Goal: Task Accomplishment & Management: Use online tool/utility

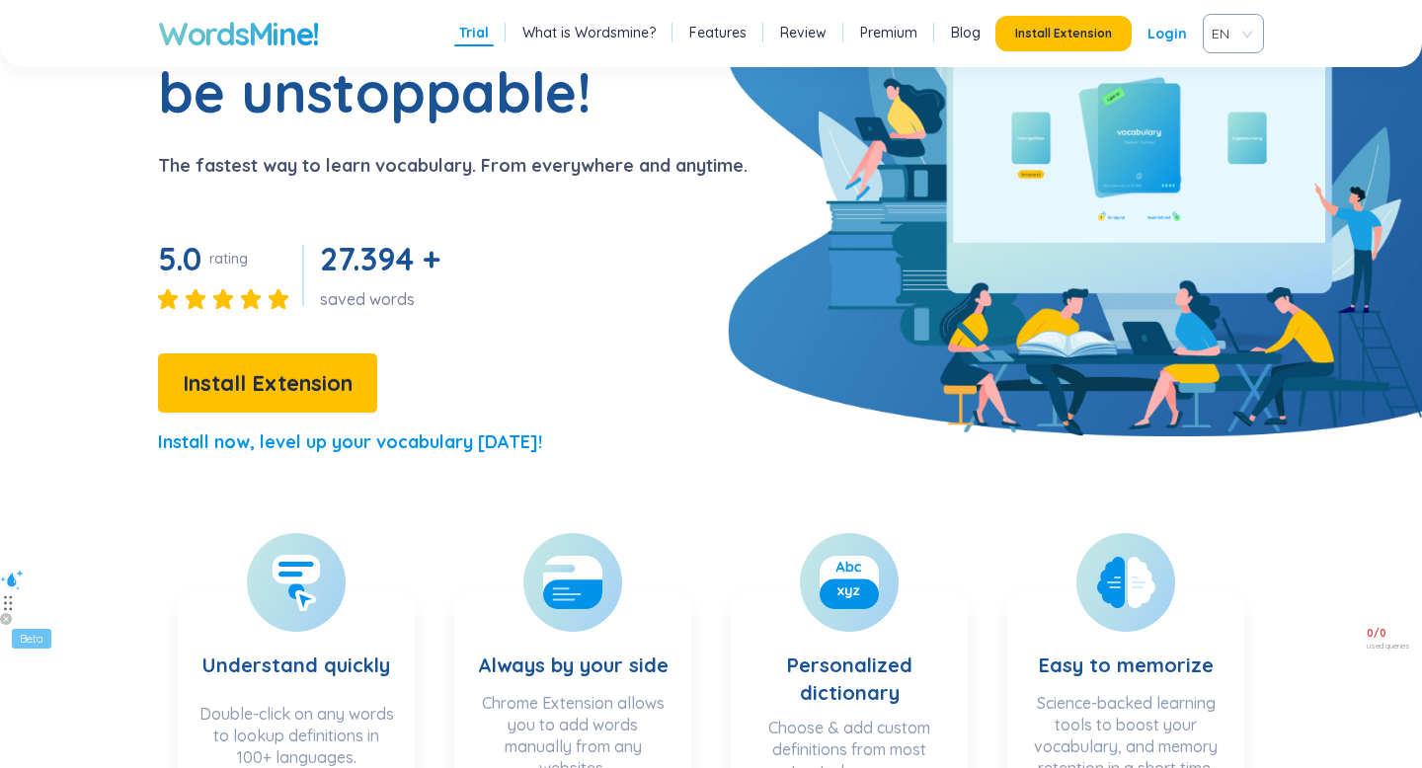
scroll to position [168, 0]
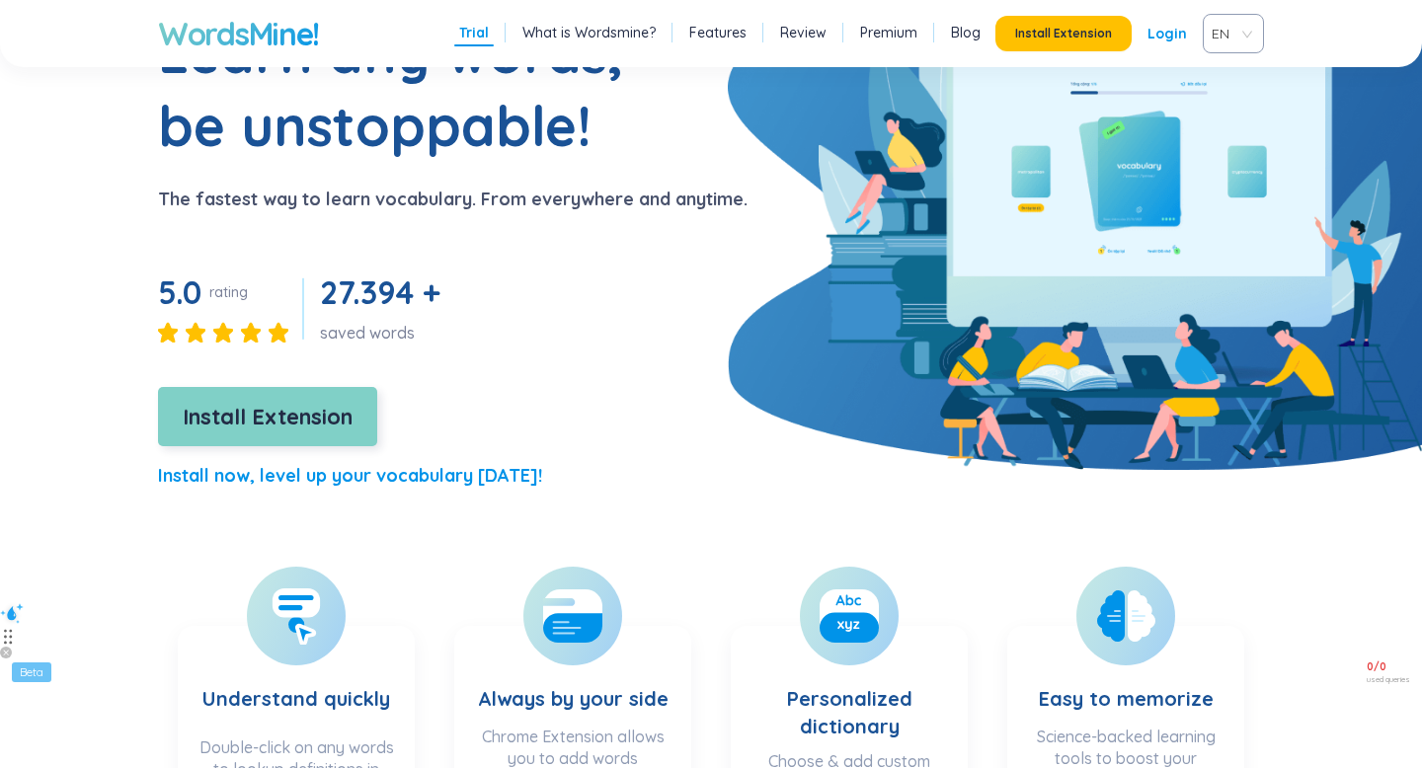
click at [289, 411] on span "Install Extension" at bounding box center [268, 417] width 170 height 35
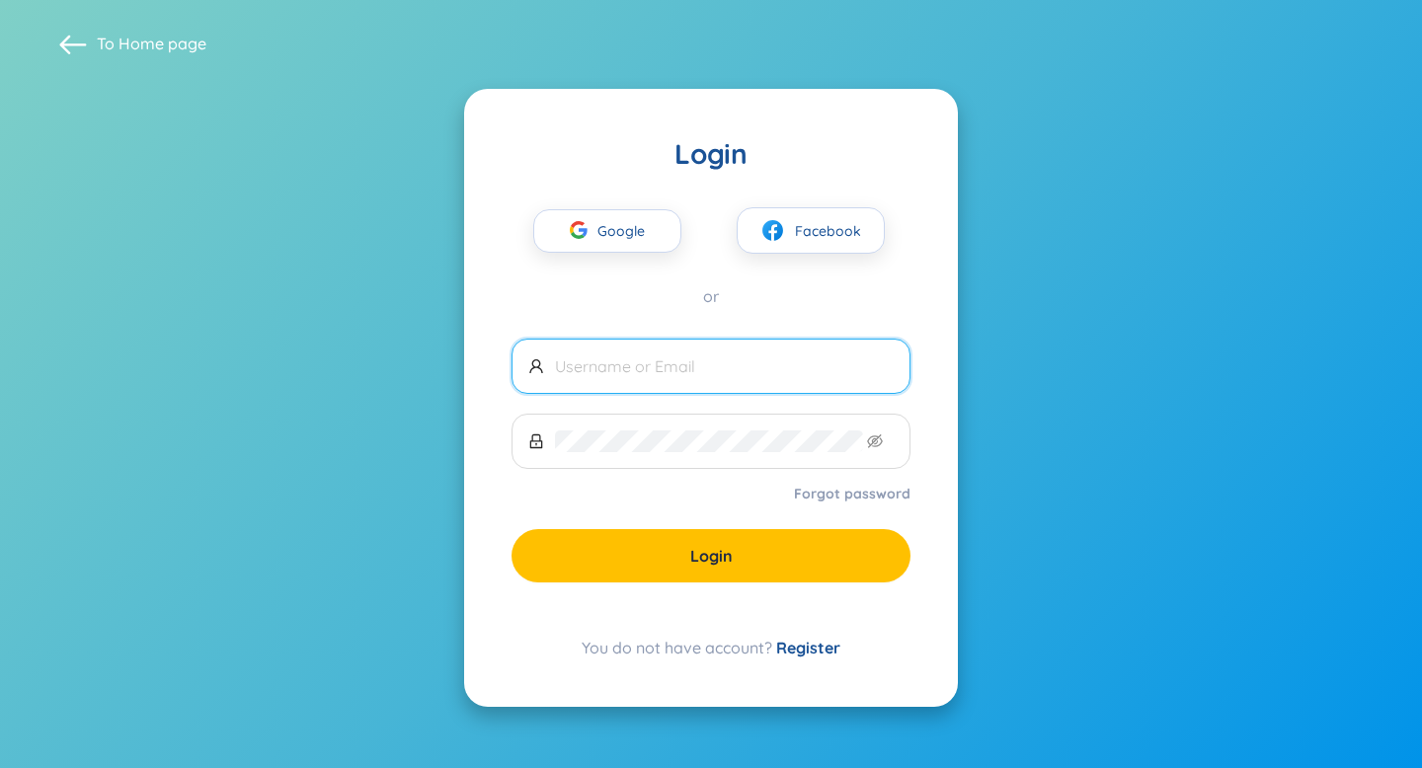
click at [693, 347] on span at bounding box center [710, 366] width 399 height 55
click at [617, 244] on span "Google" at bounding box center [625, 230] width 57 height 41
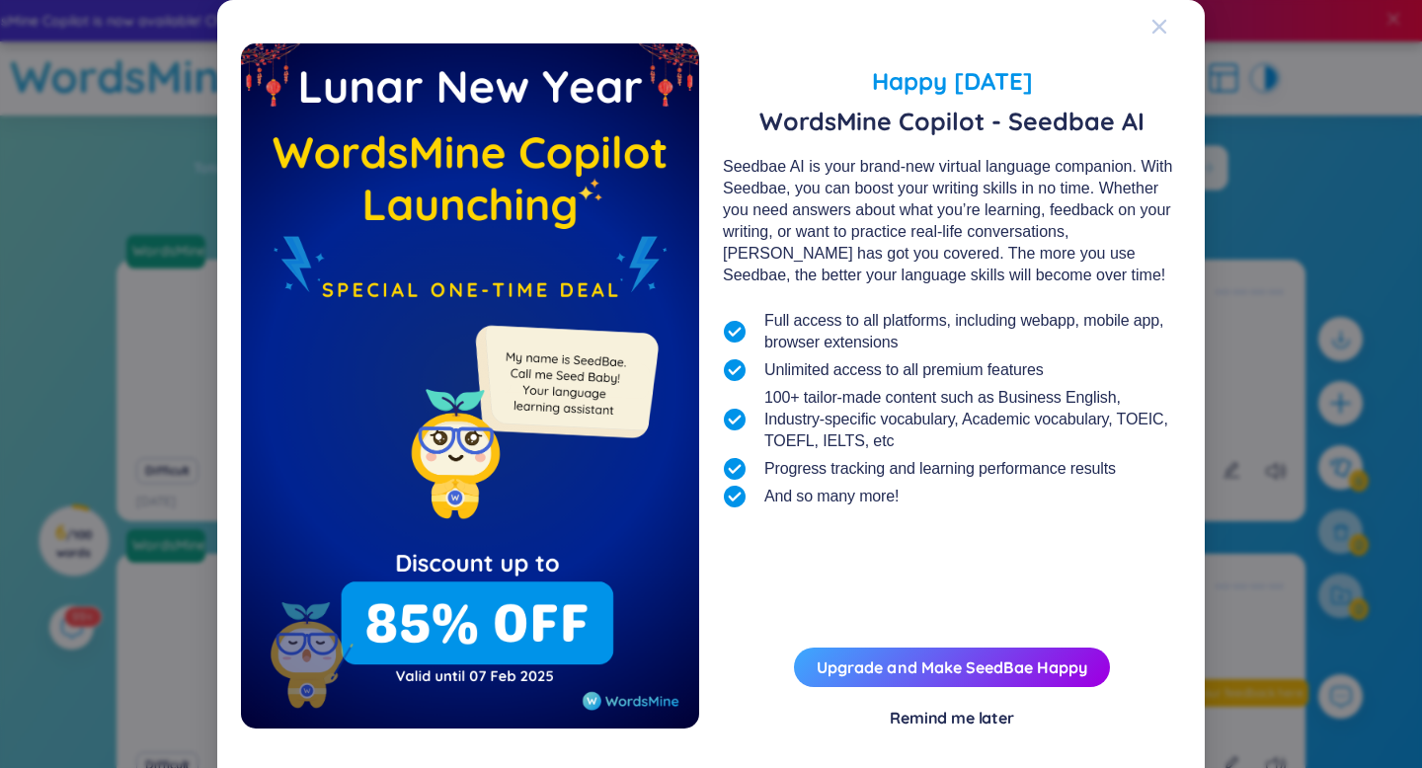
click at [1156, 37] on div "Close" at bounding box center [1159, 26] width 16 height 53
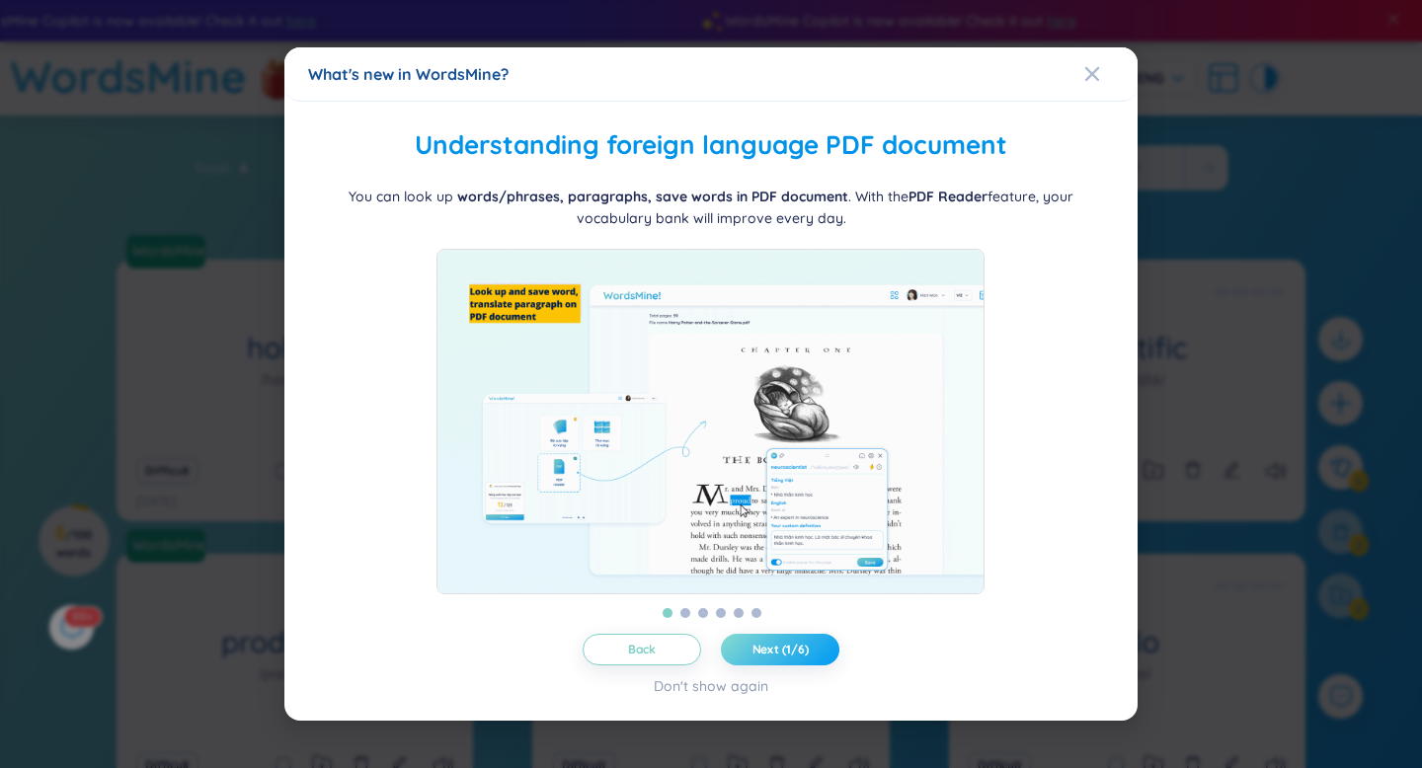
click at [761, 658] on span "Next (1/6)" at bounding box center [780, 650] width 56 height 16
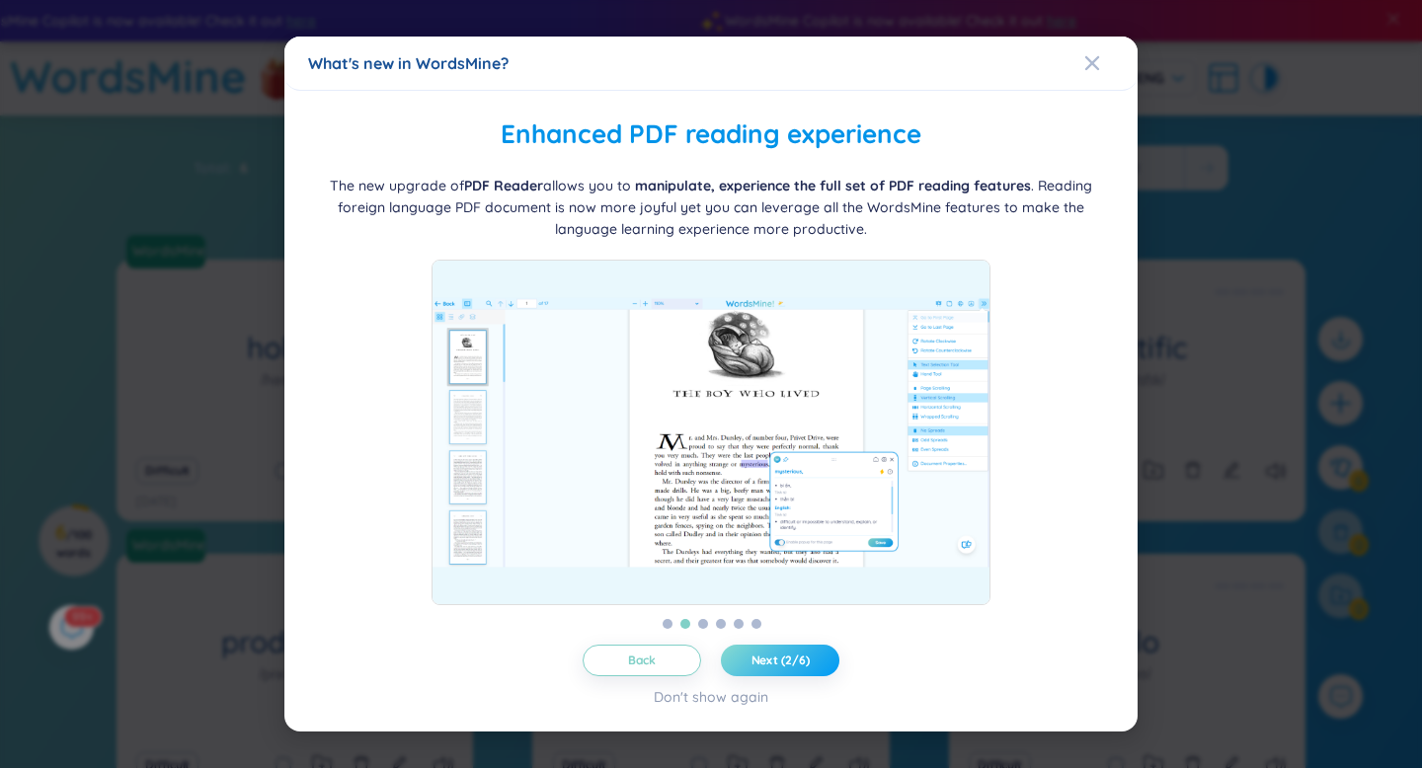
click at [761, 659] on span "Next (2/6)" at bounding box center [780, 661] width 58 height 16
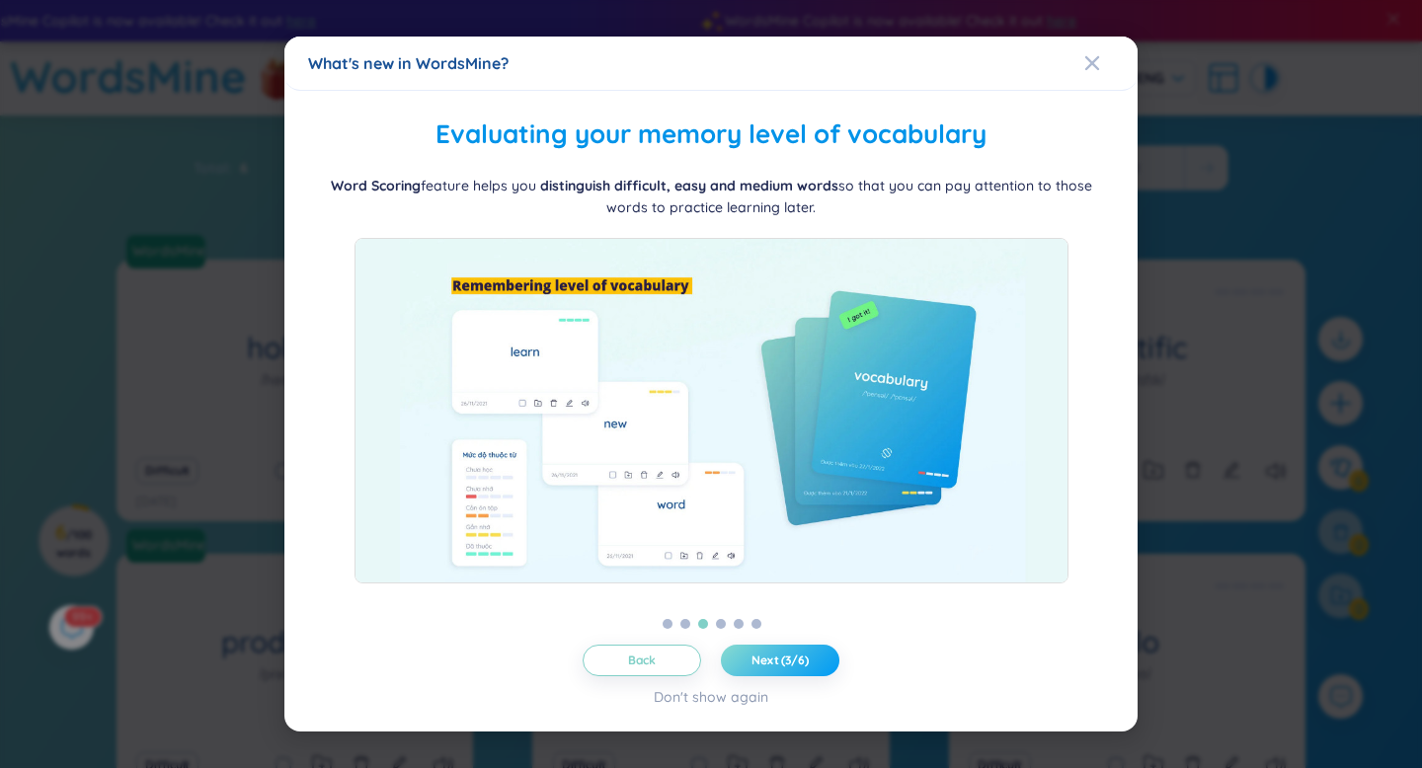
click at [761, 659] on span "Next (3/6)" at bounding box center [779, 661] width 57 height 16
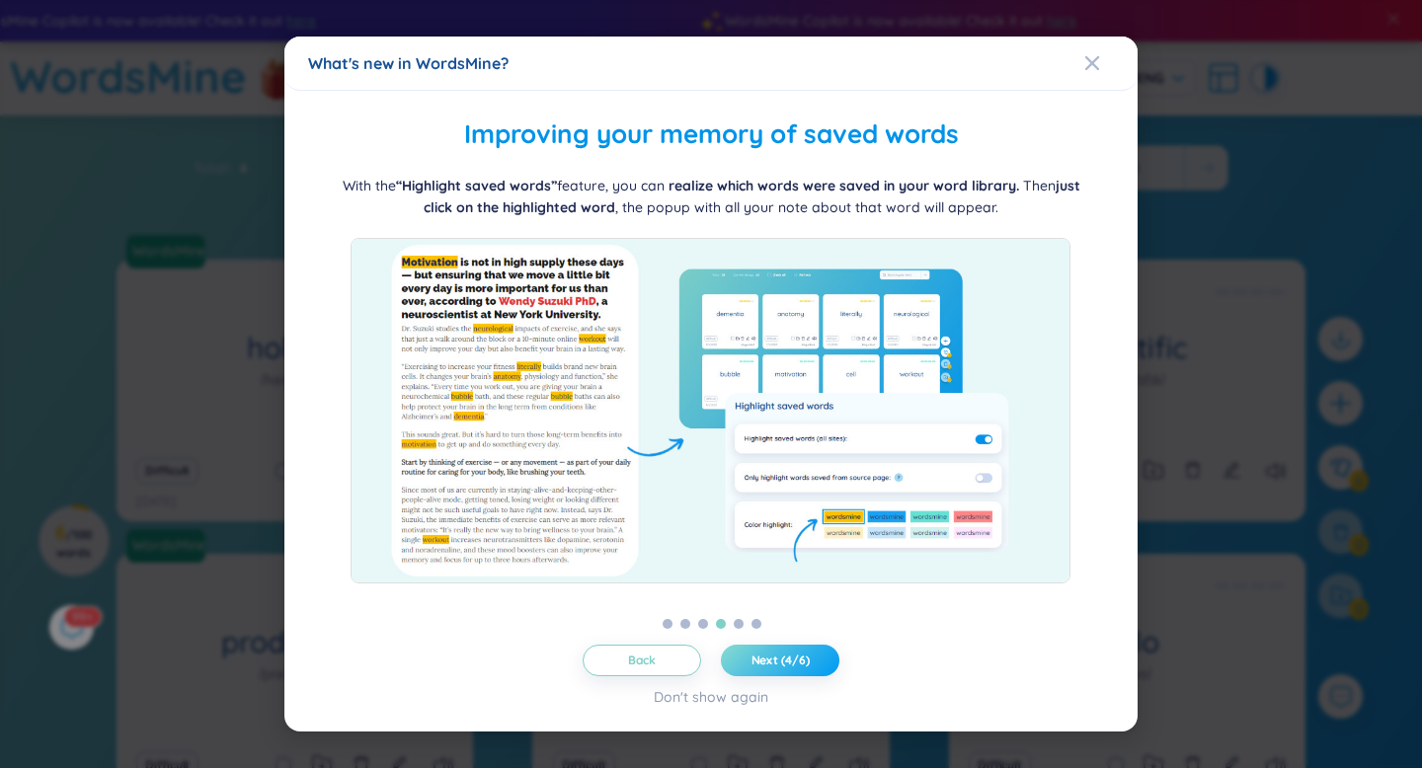
click at [761, 659] on span "Next (4/6)" at bounding box center [780, 661] width 58 height 16
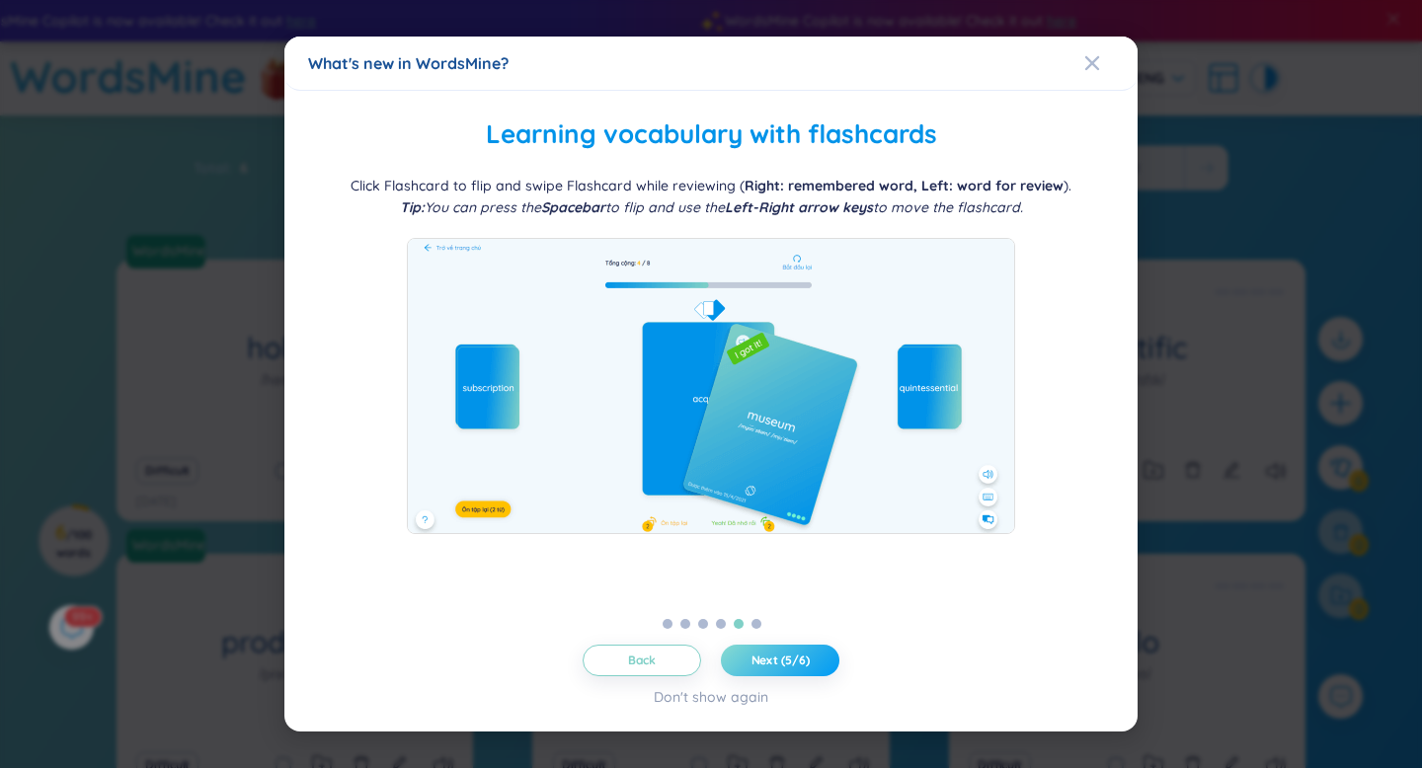
click at [761, 659] on span "Next (5/6)" at bounding box center [780, 661] width 58 height 16
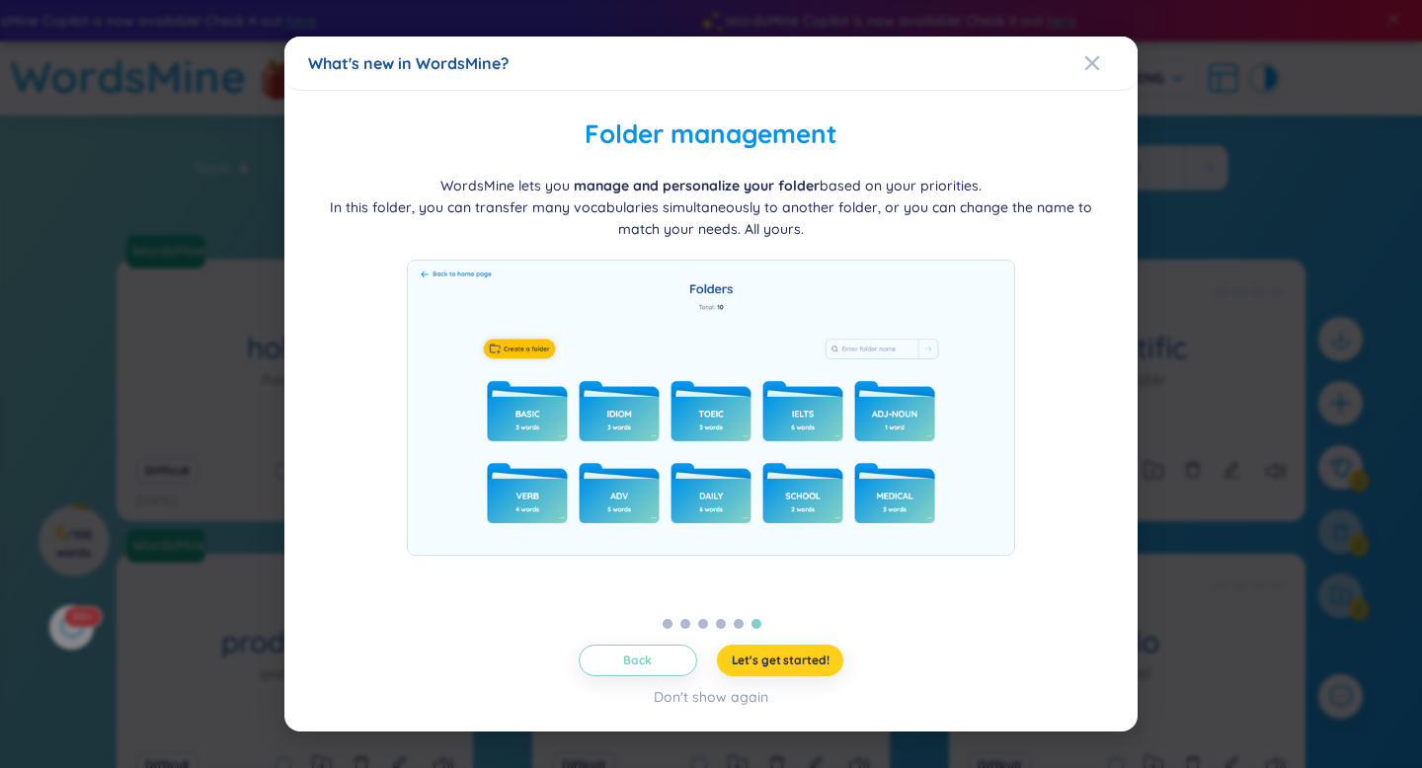
click at [746, 661] on span "Let's get started!" at bounding box center [781, 661] width 98 height 16
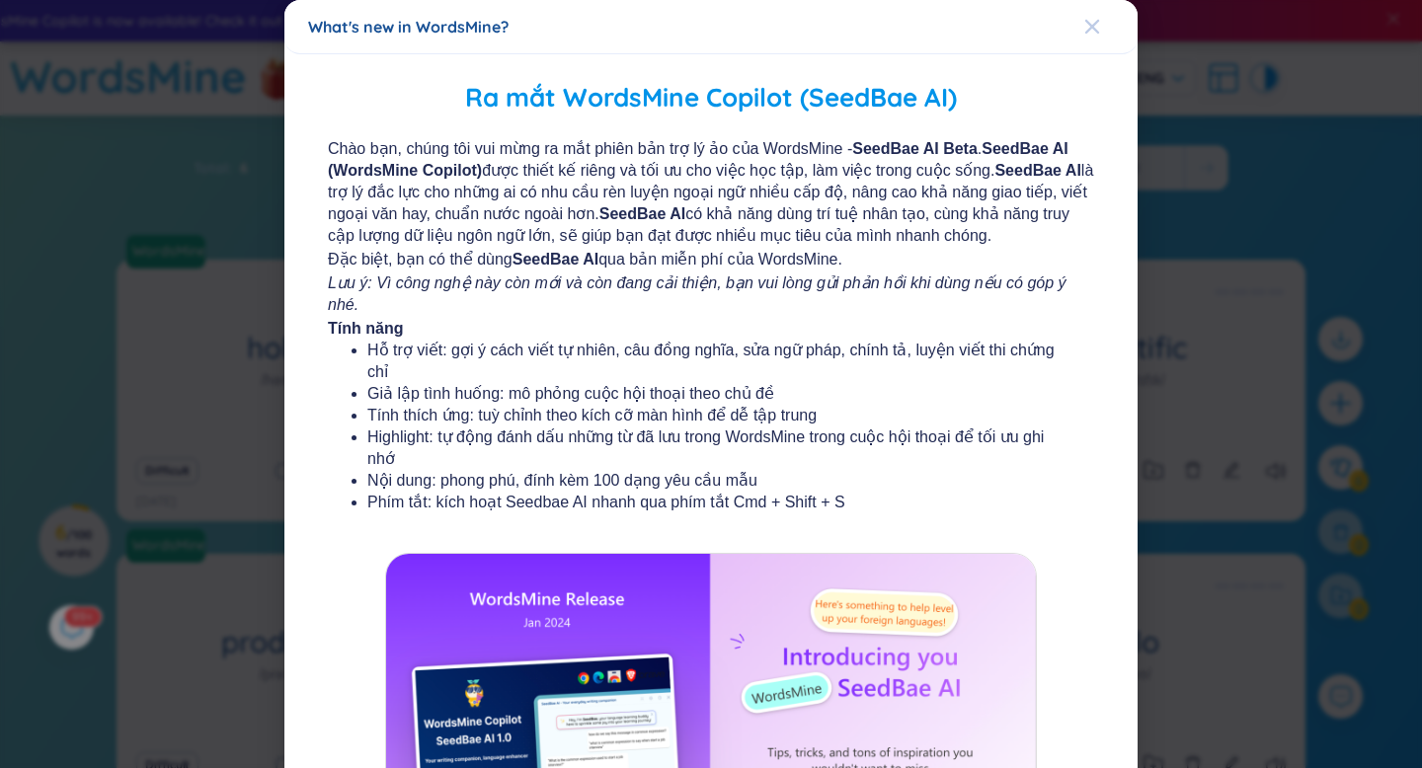
click at [1096, 21] on icon "Close" at bounding box center [1092, 27] width 14 height 14
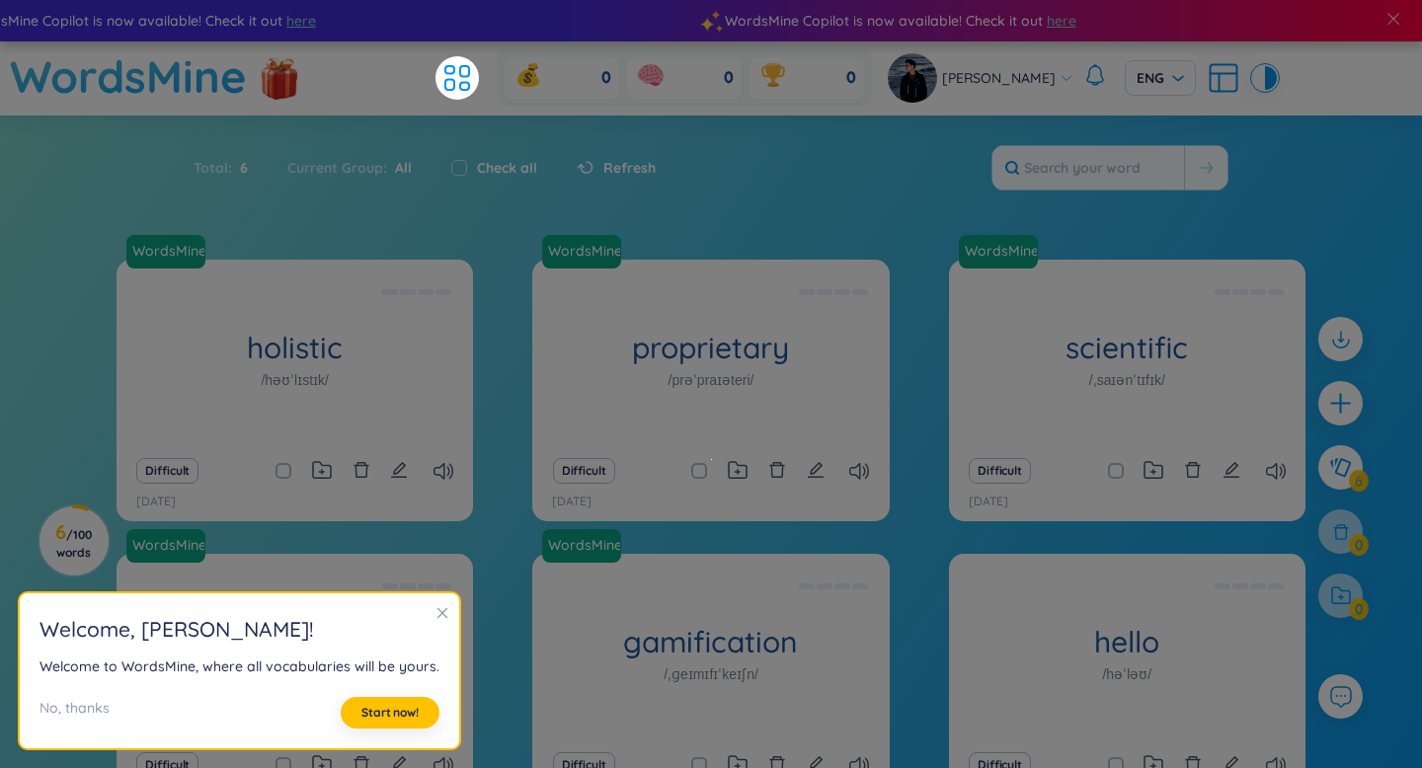
click at [435, 609] on icon "close" at bounding box center [442, 613] width 14 height 14
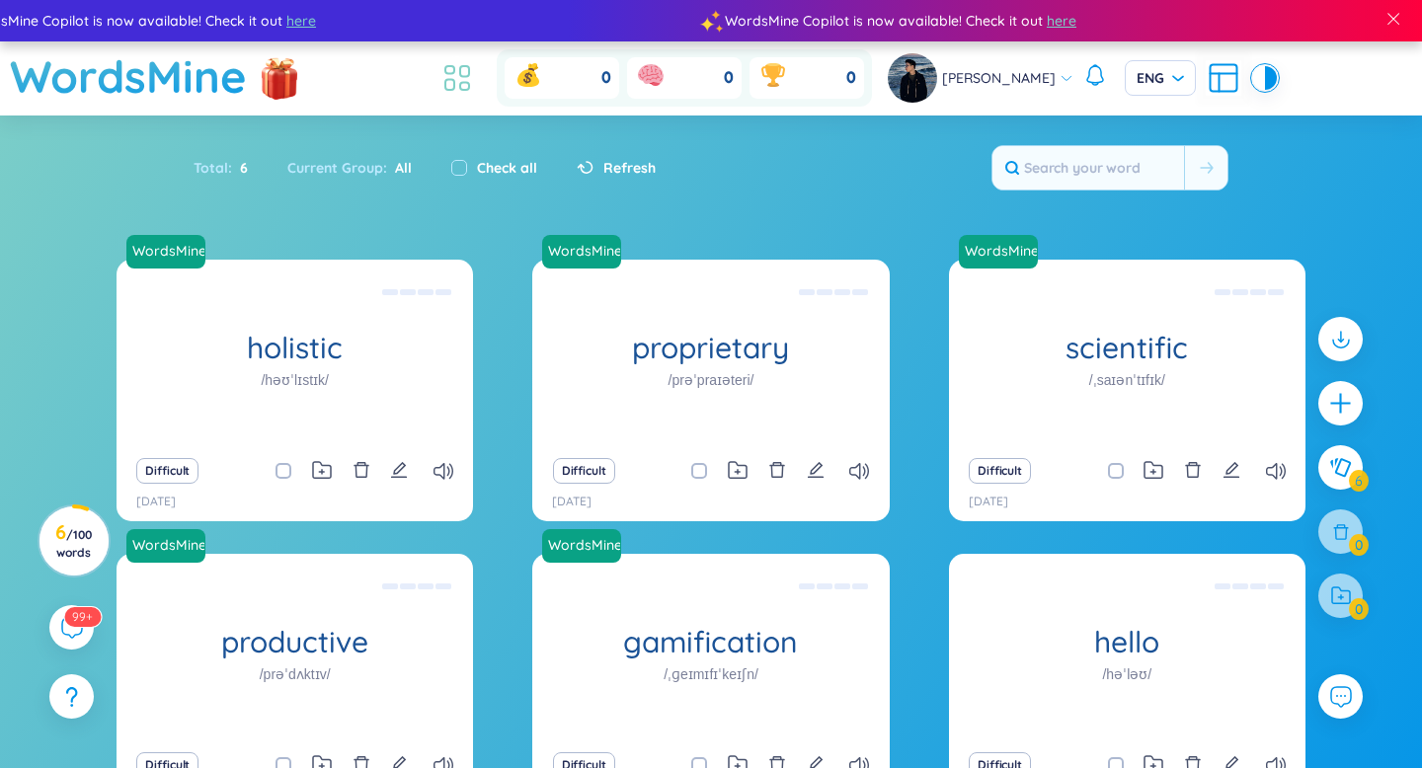
click at [479, 85] on li at bounding box center [456, 77] width 43 height 43
click at [475, 78] on icon at bounding box center [457, 78] width 36 height 36
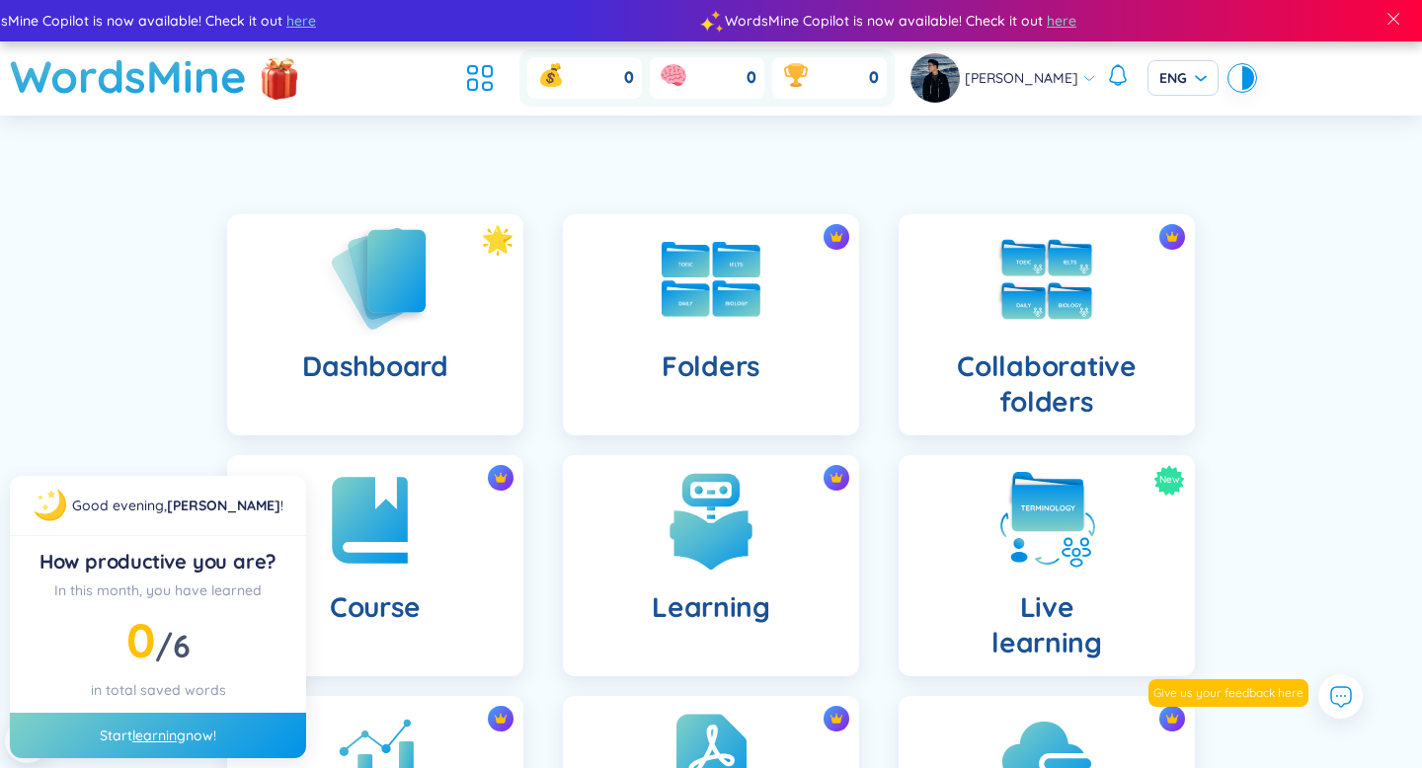
click at [485, 327] on div "Dashboard" at bounding box center [375, 324] width 296 height 221
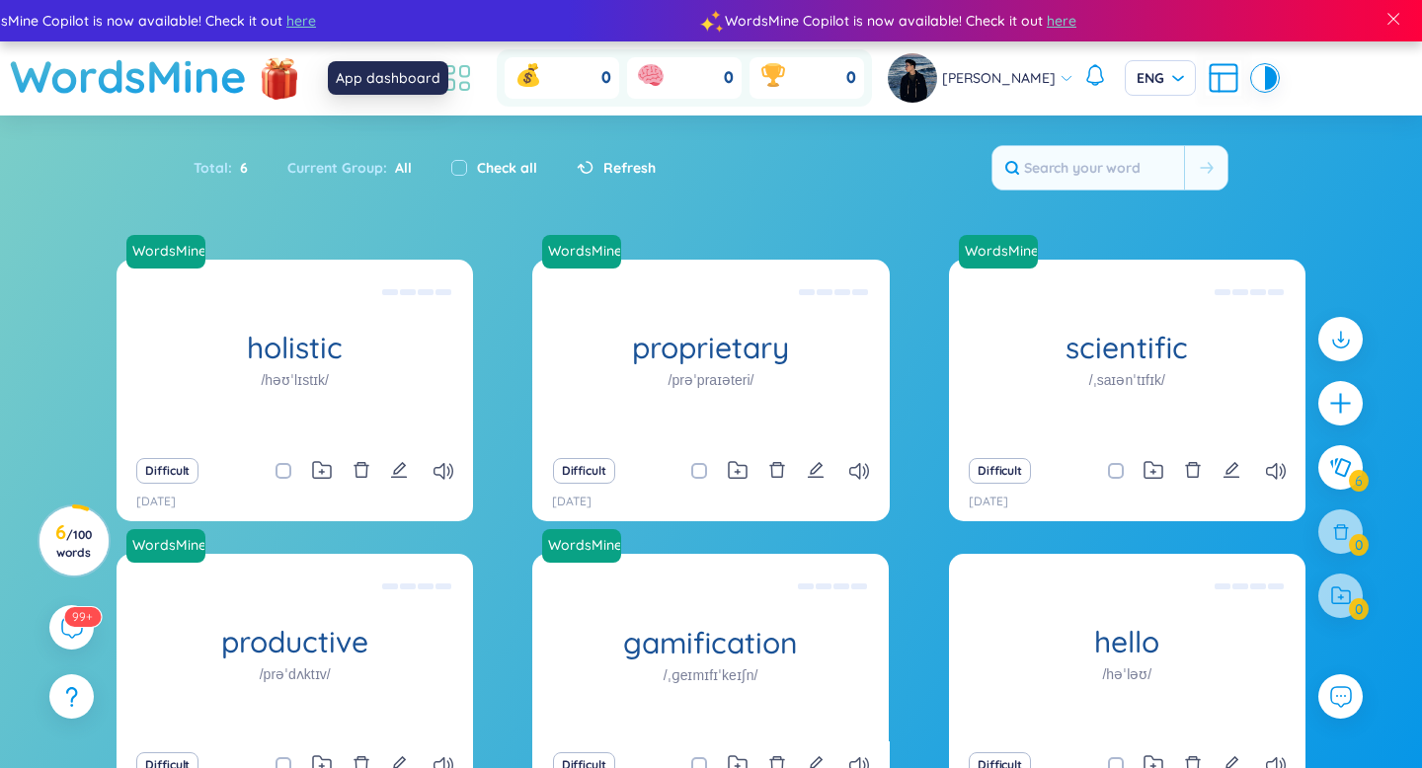
click at [475, 90] on icon at bounding box center [457, 78] width 36 height 36
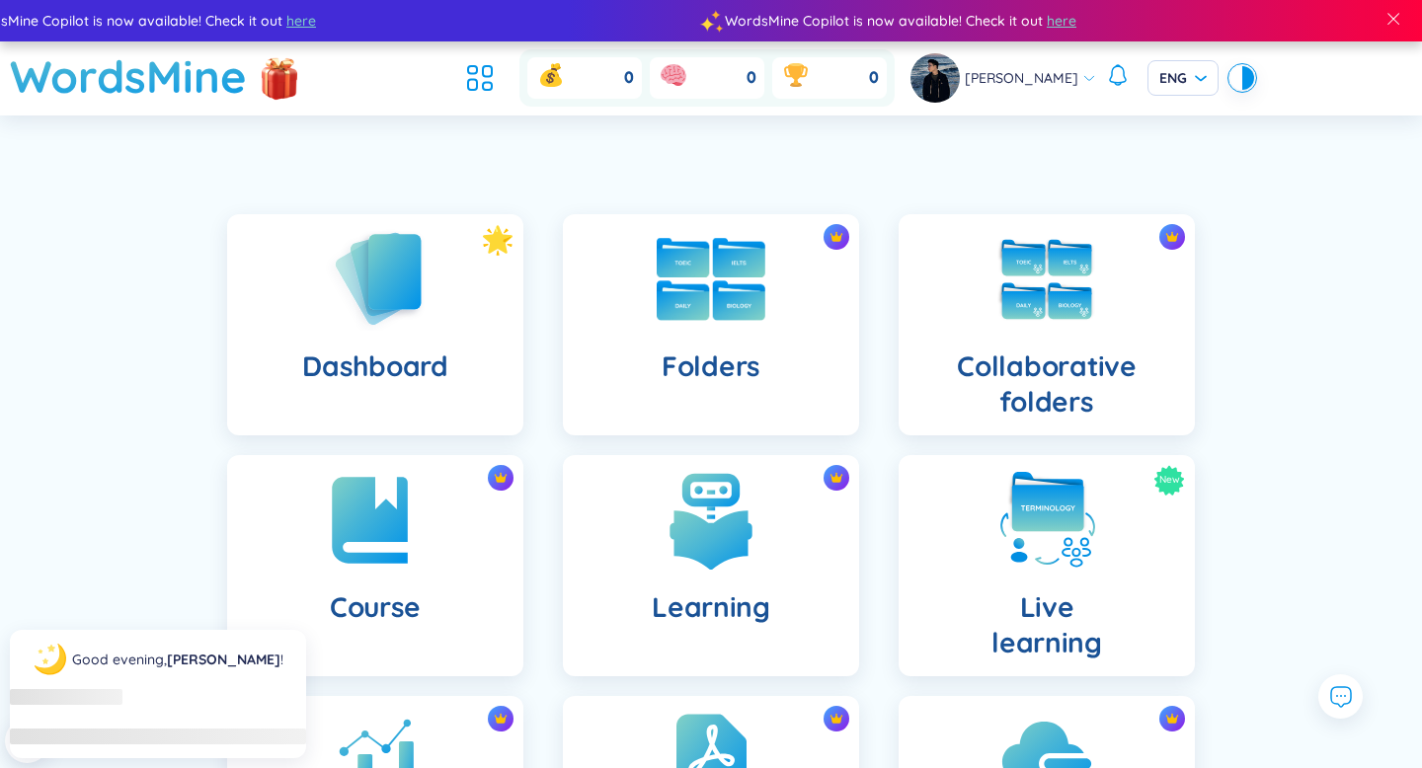
click at [695, 321] on div at bounding box center [710, 279] width 99 height 99
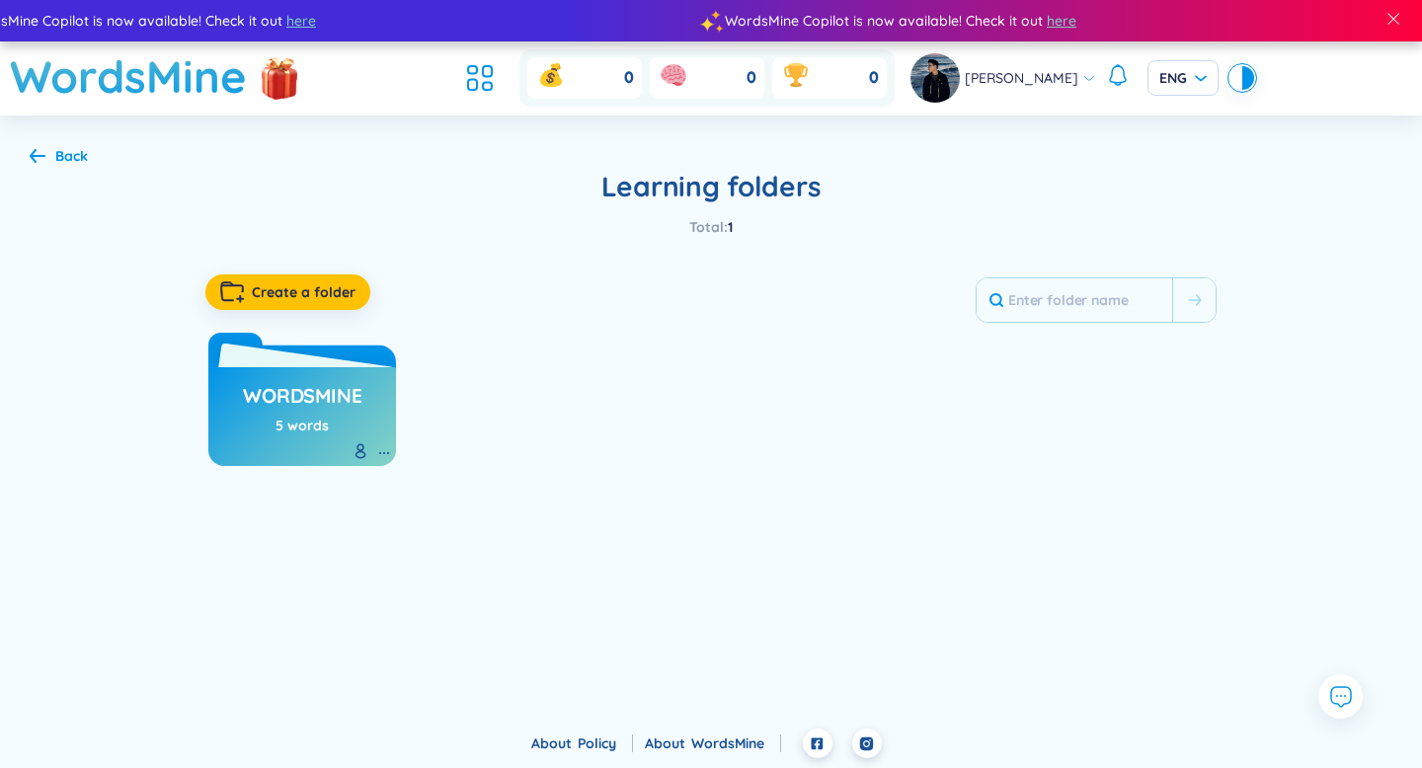
click at [286, 418] on div "5 words" at bounding box center [301, 426] width 53 height 22
click at [283, 288] on span "Create a folder" at bounding box center [304, 292] width 104 height 20
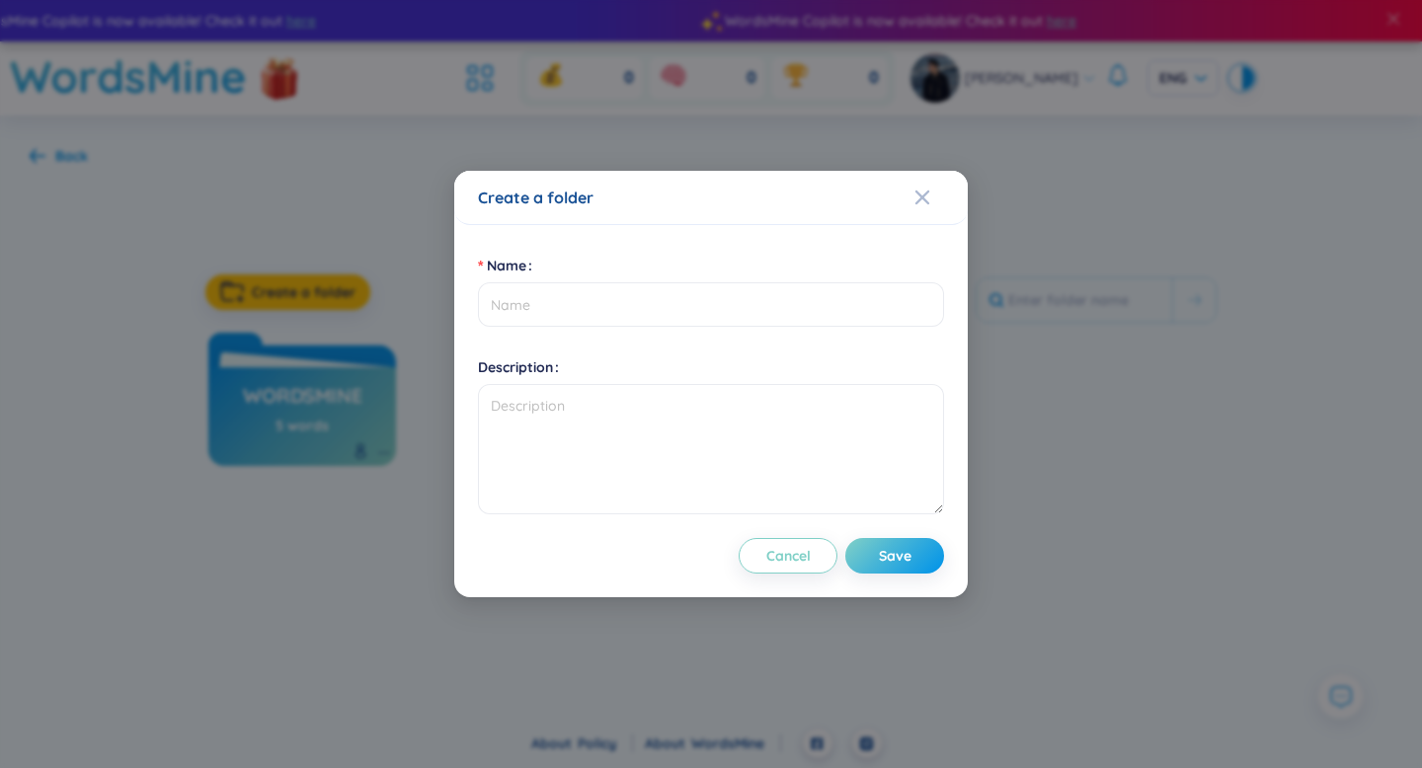
click at [913, 207] on div "Create a folder" at bounding box center [711, 198] width 466 height 22
click at [923, 200] on icon "Close" at bounding box center [922, 198] width 16 height 16
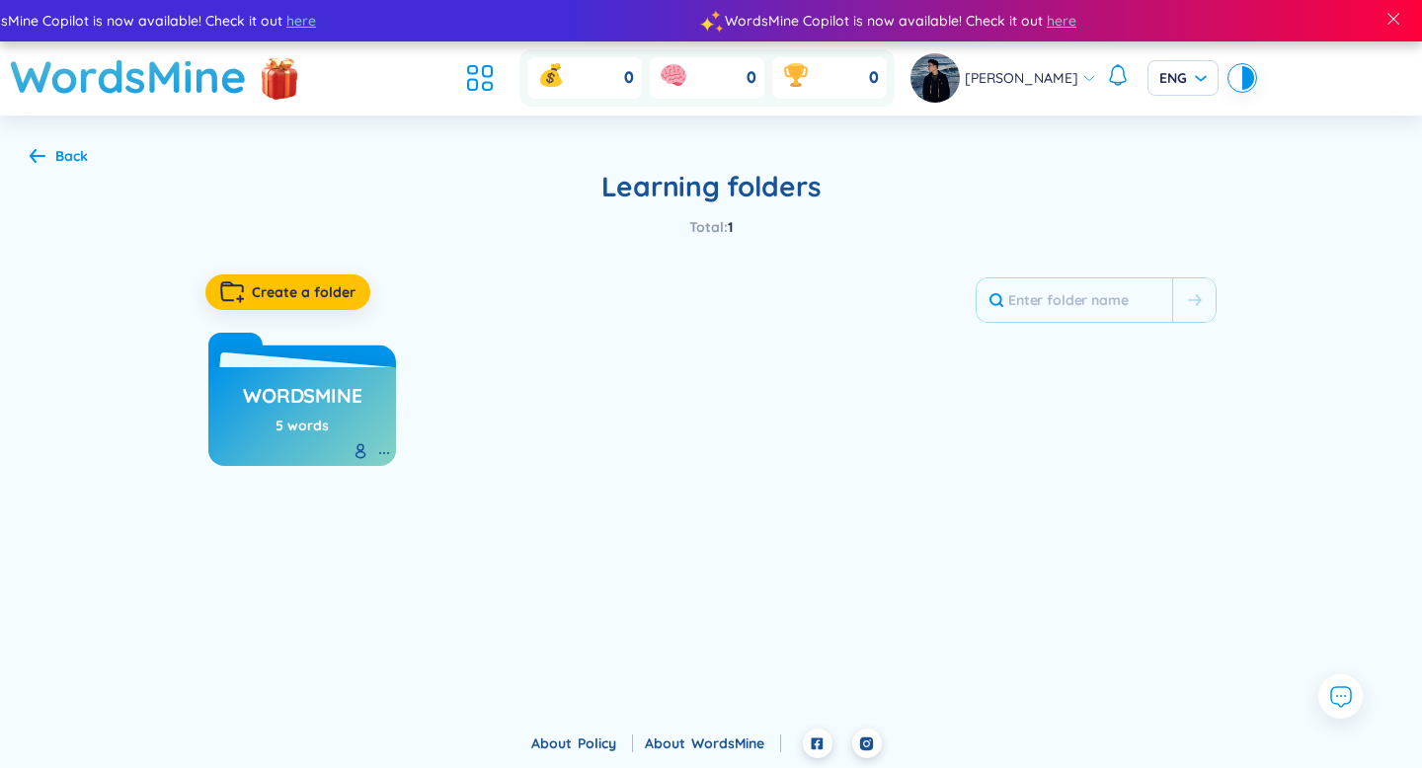
click at [31, 156] on icon at bounding box center [38, 156] width 16 height 14
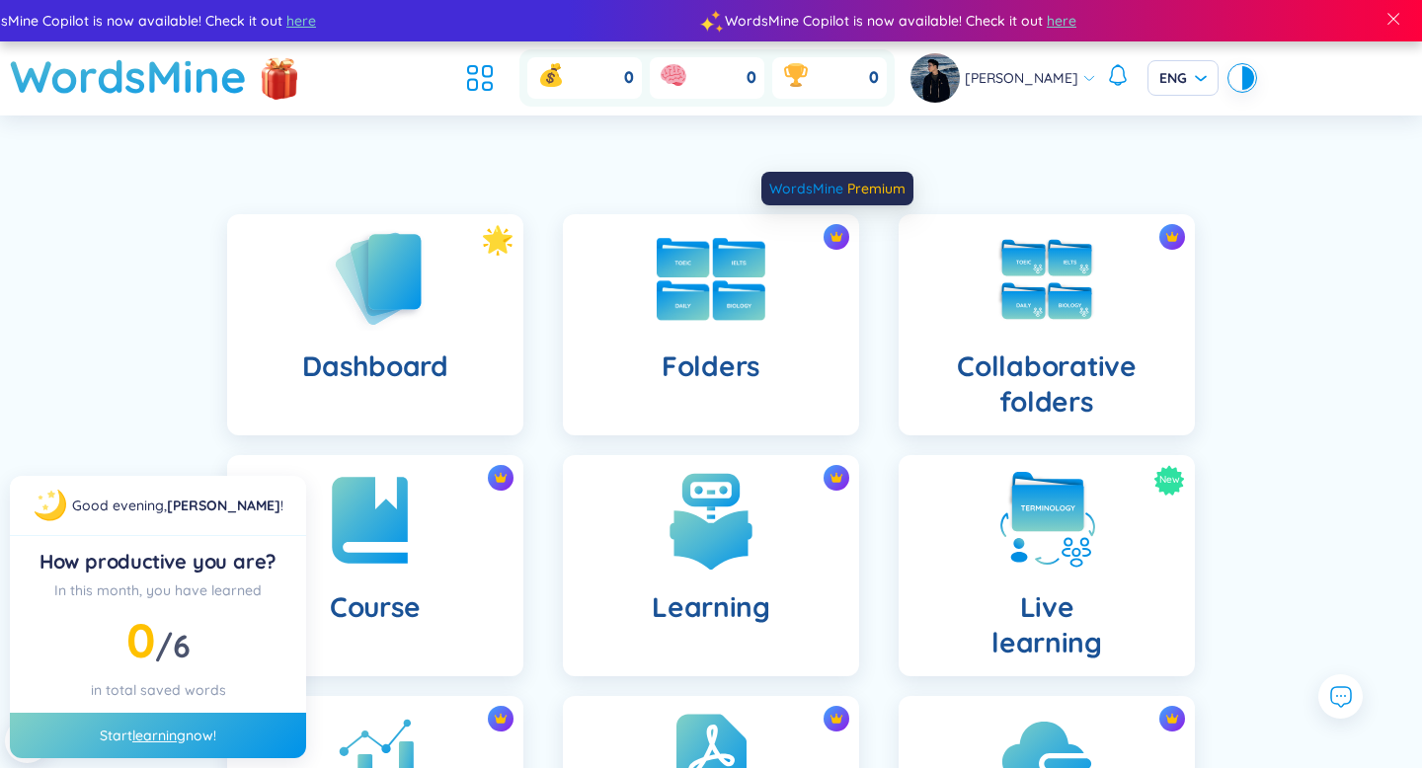
click at [836, 235] on img at bounding box center [836, 237] width 14 height 14
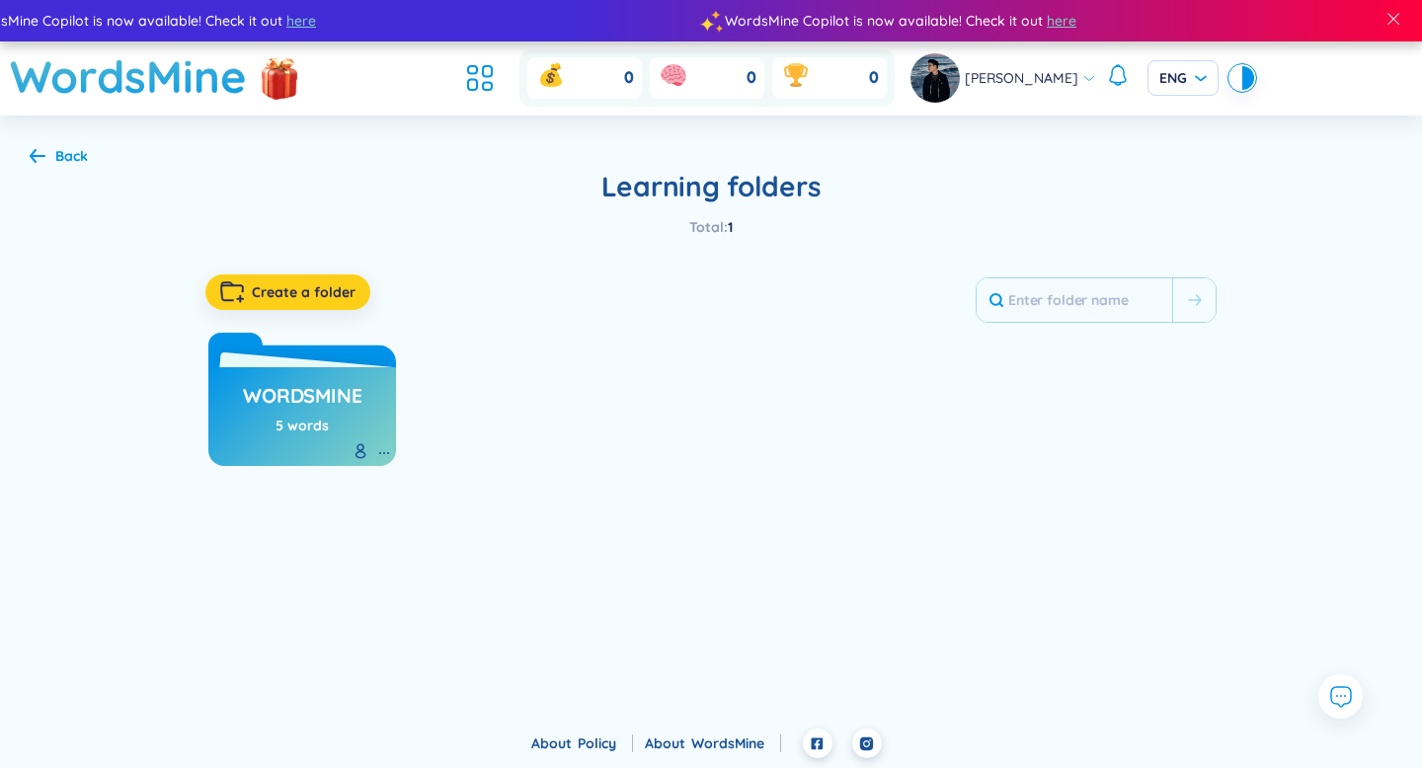
click at [303, 287] on span "Create a folder" at bounding box center [304, 292] width 104 height 20
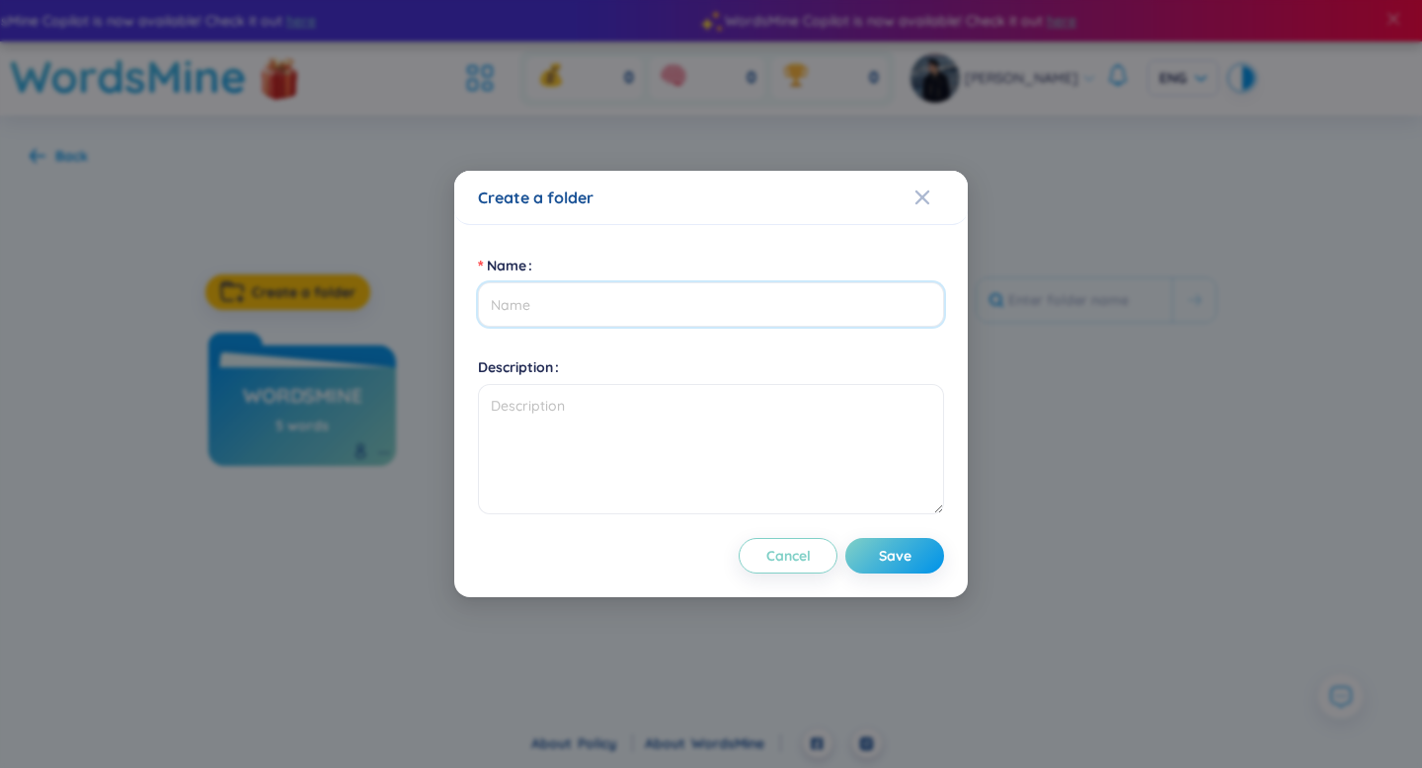
click at [551, 301] on input "Name" at bounding box center [711, 304] width 466 height 44
type input "Test 1"
click at [541, 401] on textarea "Description" at bounding box center [711, 449] width 466 height 130
click at [890, 552] on span "Save" at bounding box center [895, 556] width 33 height 20
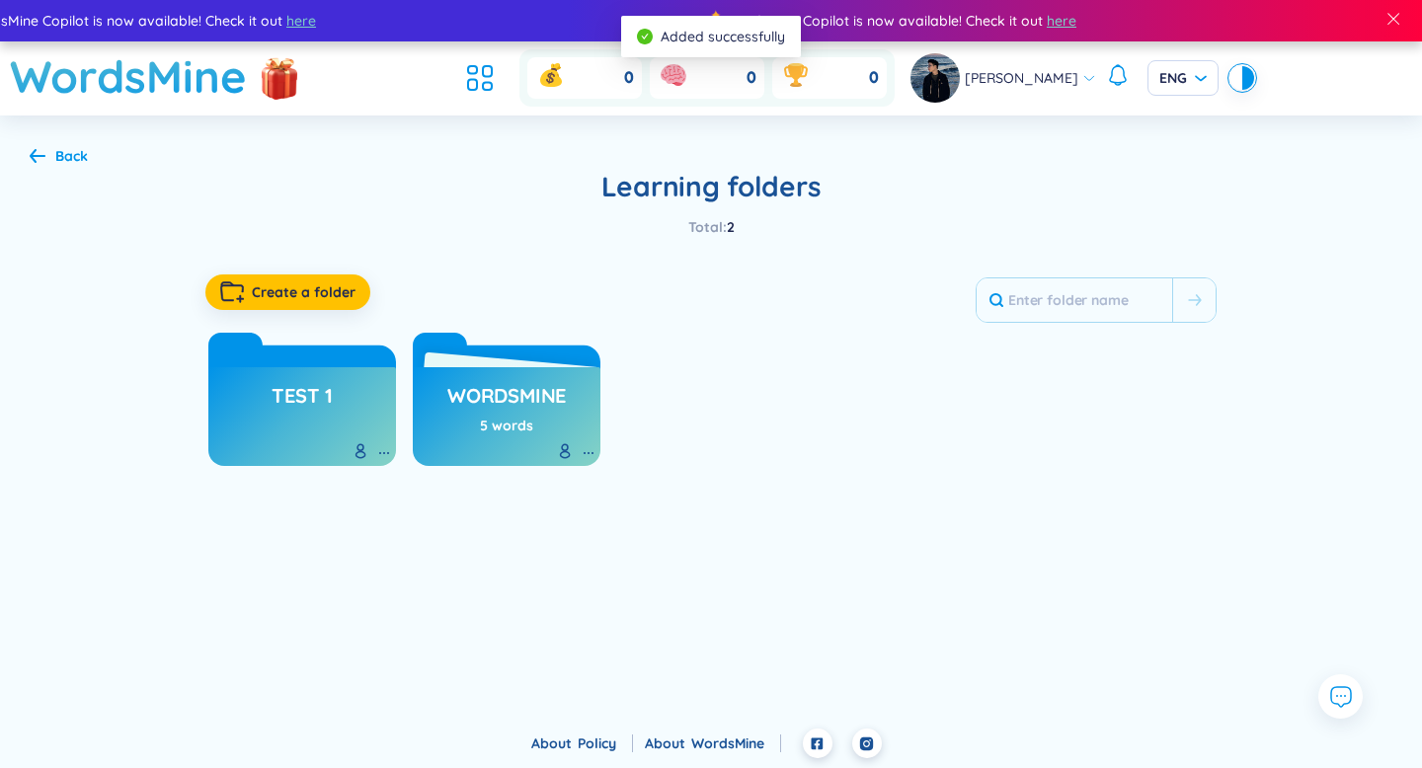
click at [365, 411] on div "Test 1" at bounding box center [302, 416] width 188 height 99
click at [321, 410] on h3 "Test 1" at bounding box center [301, 401] width 61 height 38
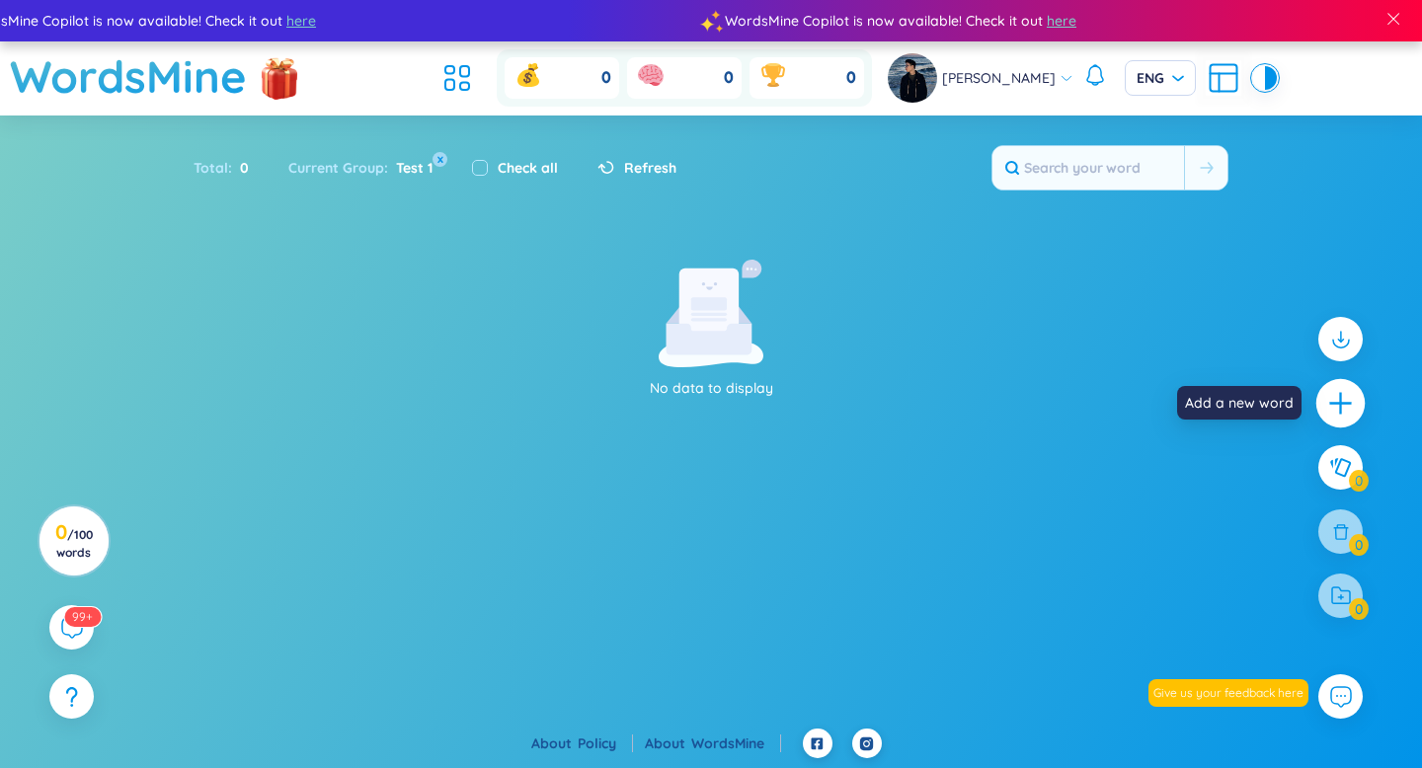
click at [1338, 401] on icon "plus" at bounding box center [1341, 404] width 28 height 28
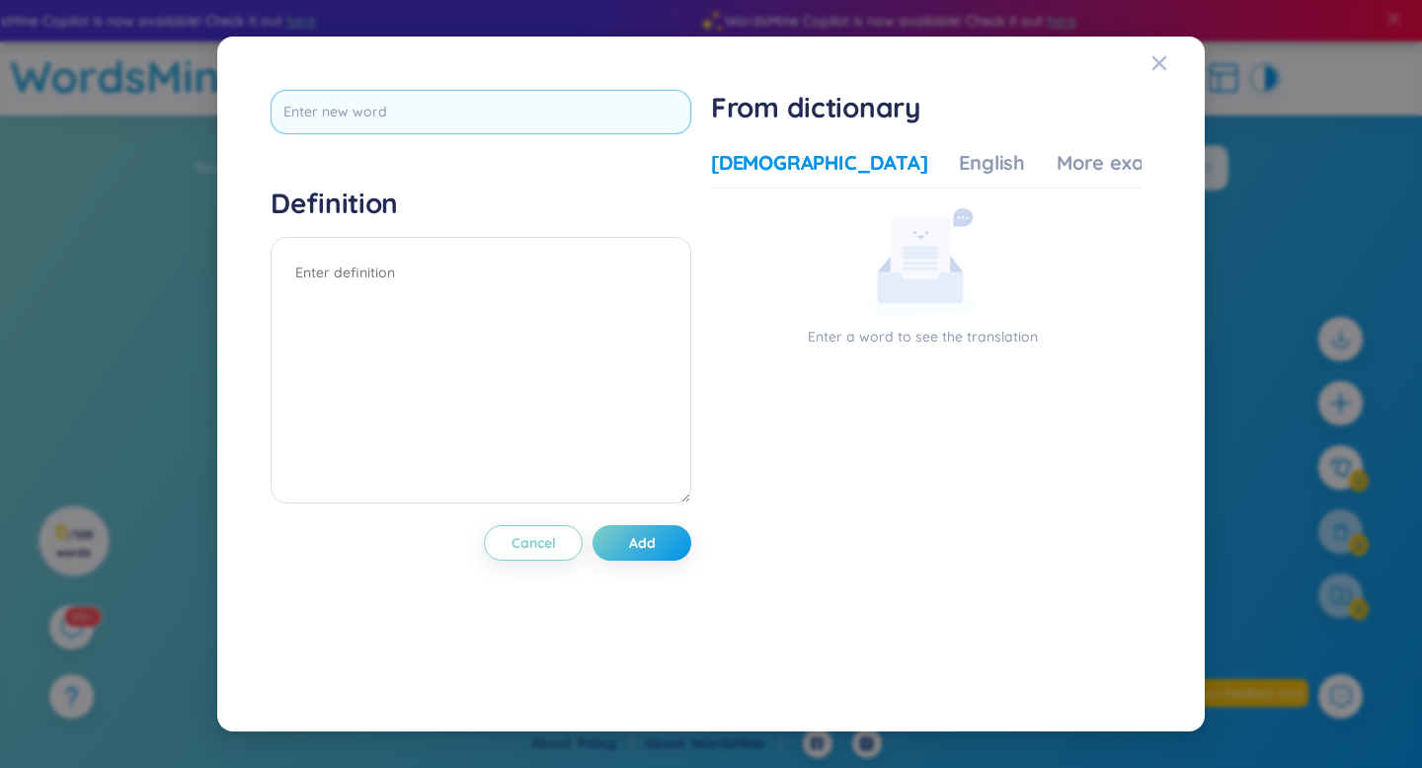
click at [479, 116] on input "text" at bounding box center [481, 112] width 421 height 44
type input "hello"
click at [528, 271] on div "Definition" at bounding box center [481, 348] width 421 height 324
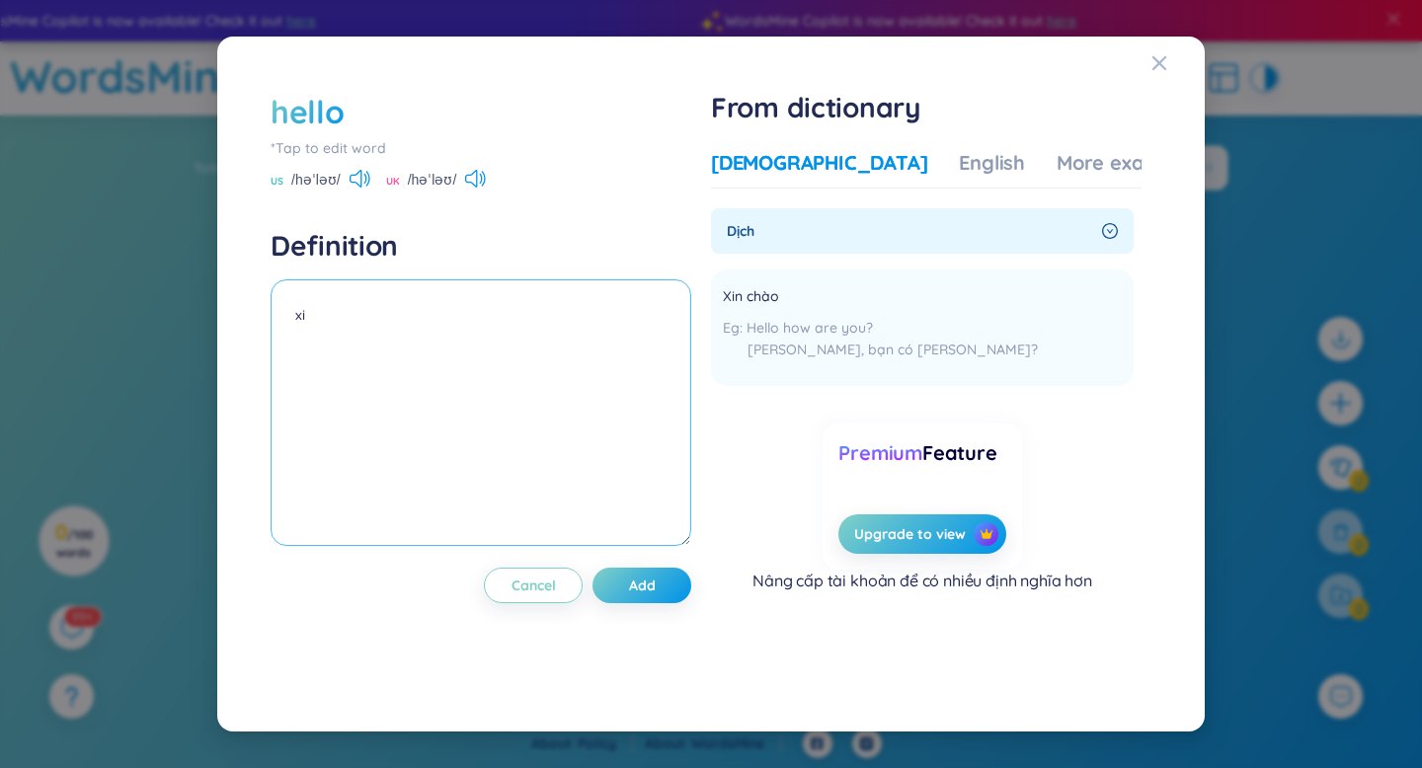
type textarea "x"
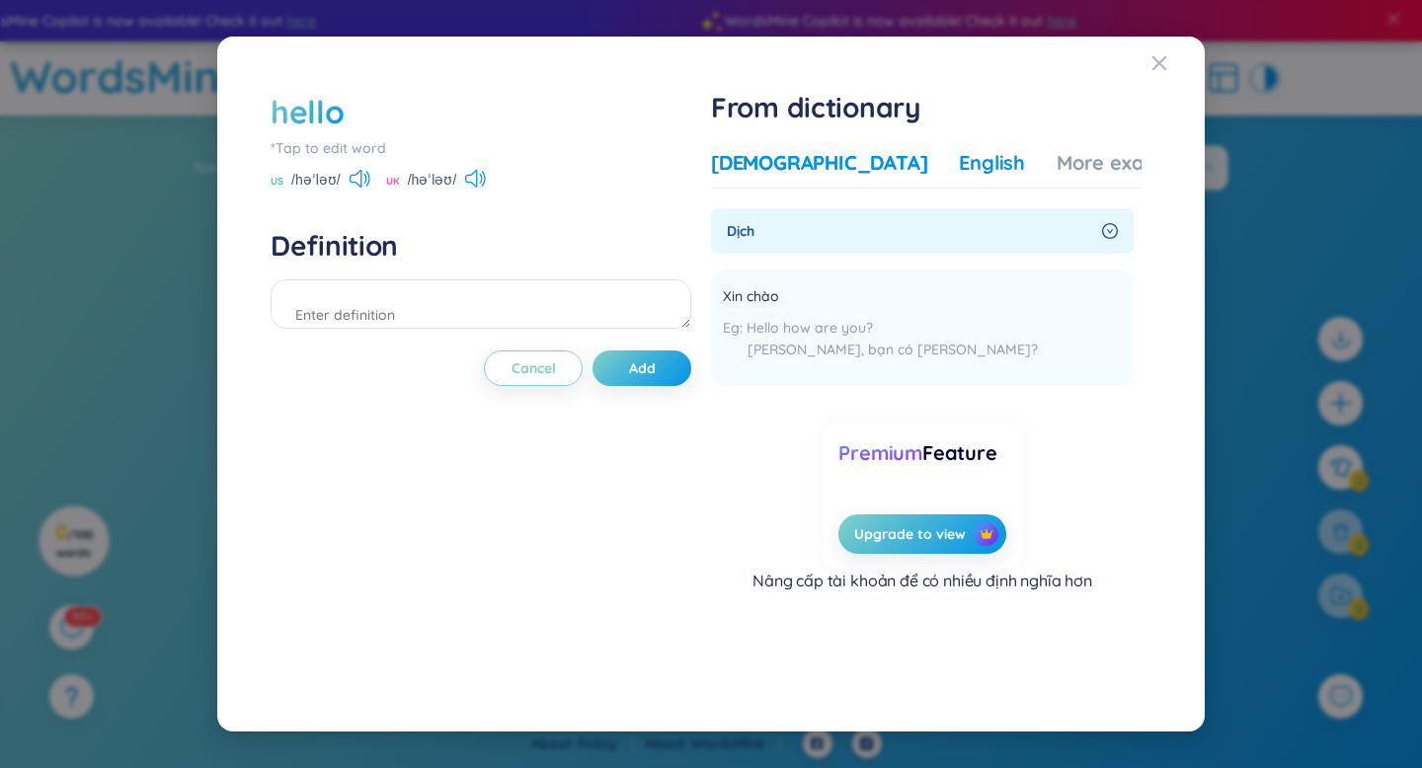
click at [959, 170] on div "English" at bounding box center [992, 163] width 66 height 28
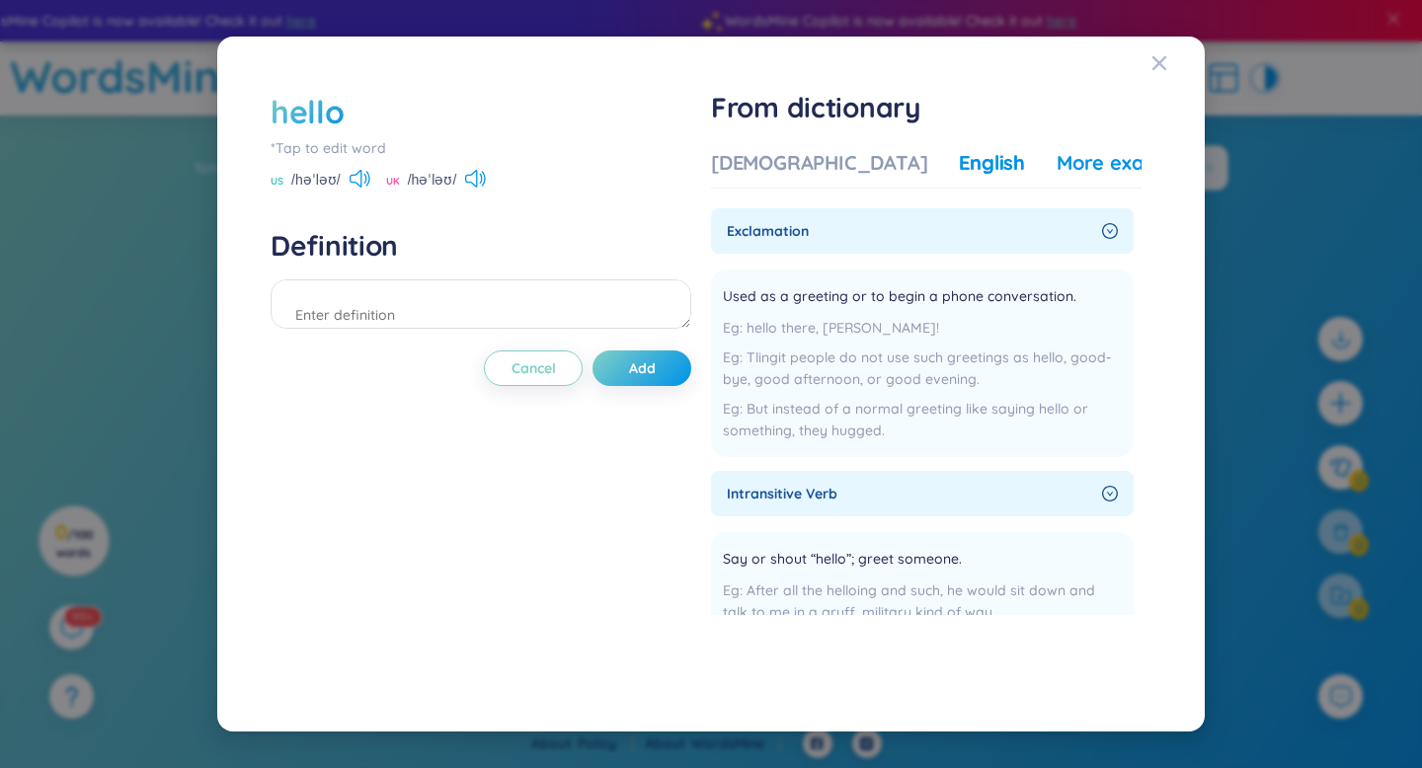
click at [1056, 163] on div "More examples" at bounding box center [1127, 163] width 143 height 28
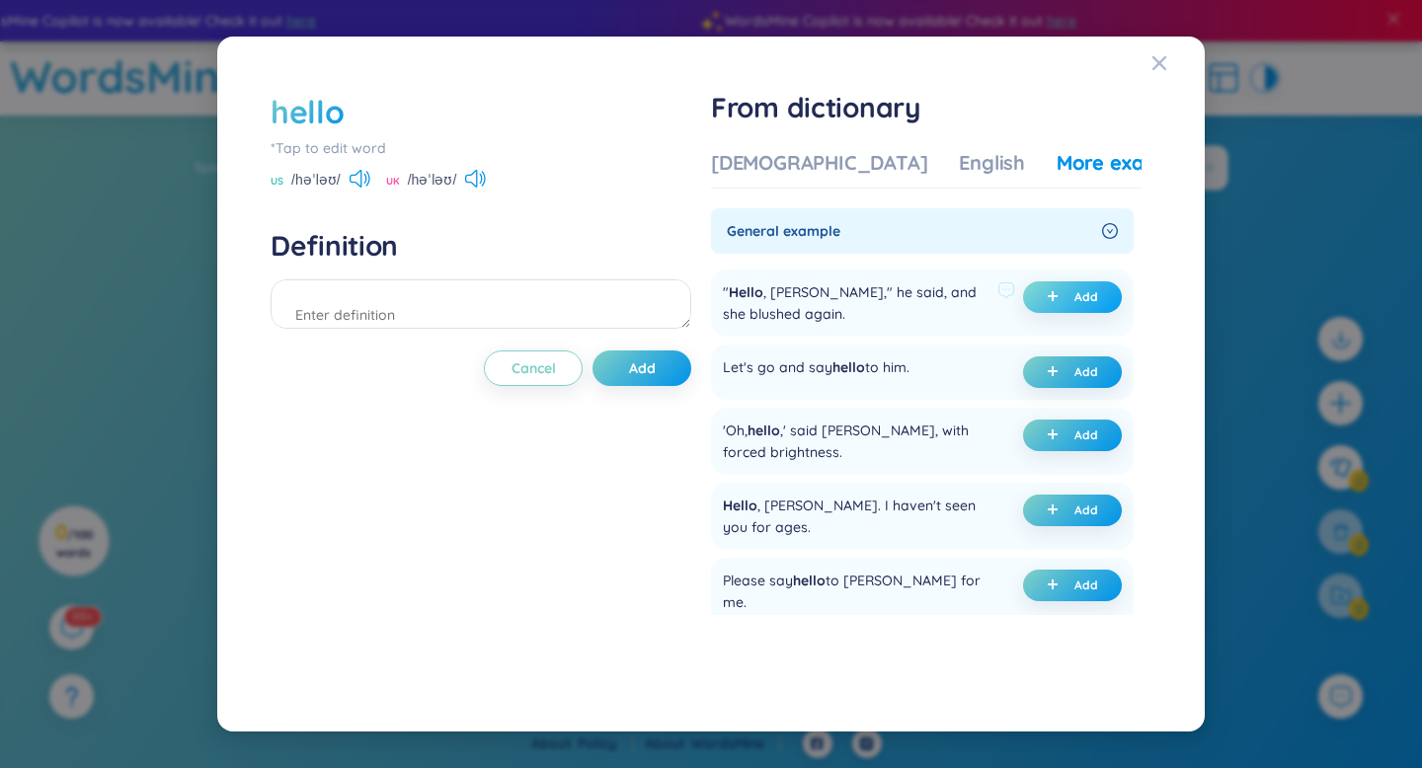
click at [1048, 295] on icon "plus" at bounding box center [1053, 296] width 12 height 12
click at [536, 317] on textarea "(undefined) Eg: "Hello, [PERSON_NAME]," he said, and she blushed again." at bounding box center [481, 303] width 421 height 49
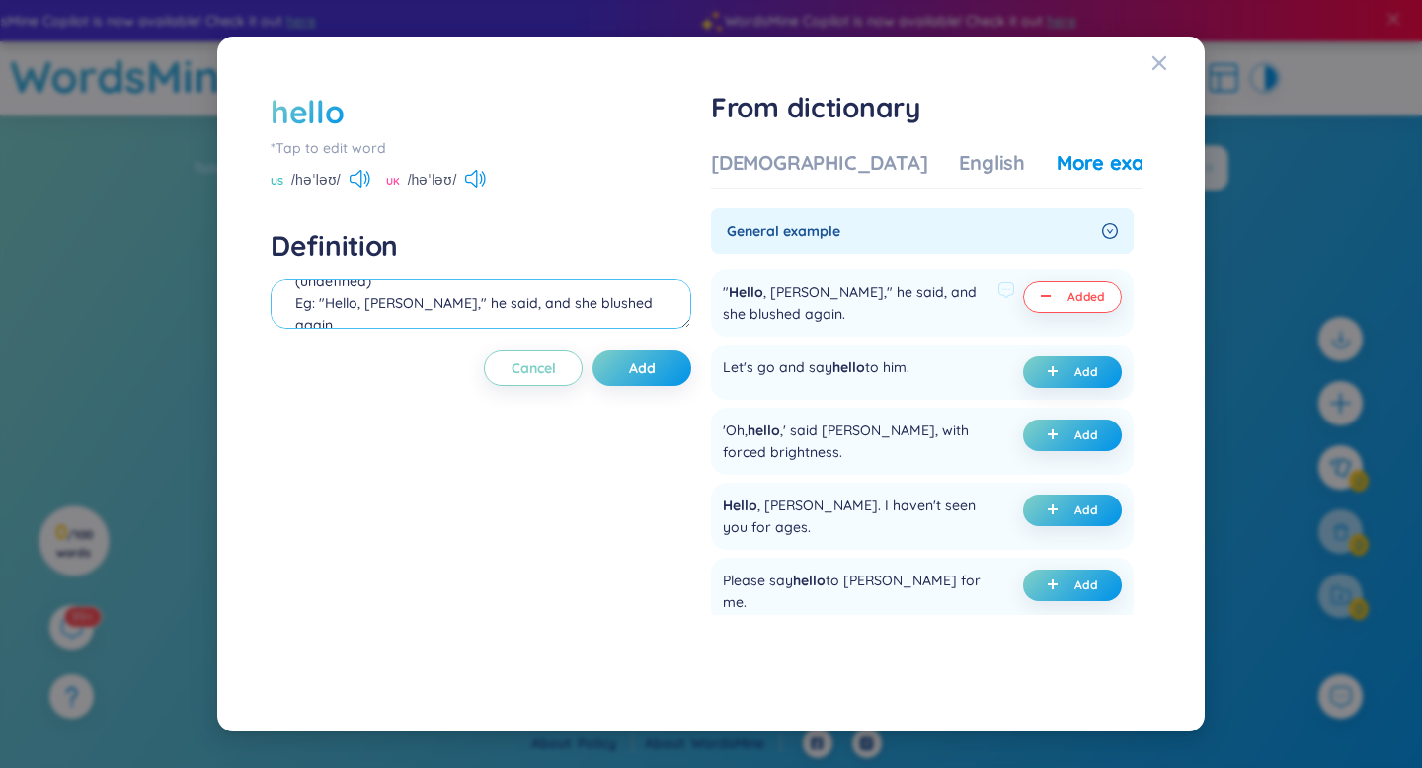
scroll to position [17, 0]
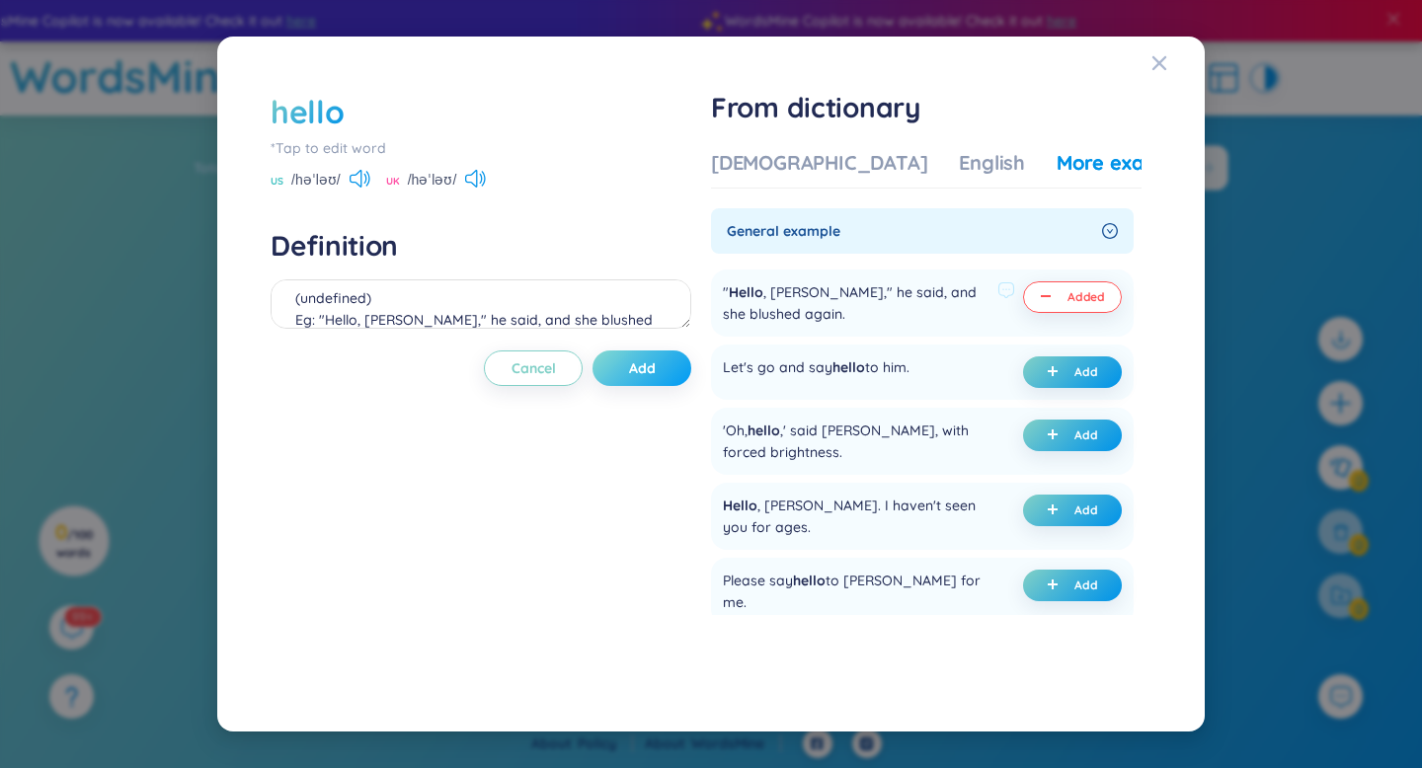
click at [647, 359] on span "Add" at bounding box center [642, 368] width 27 height 20
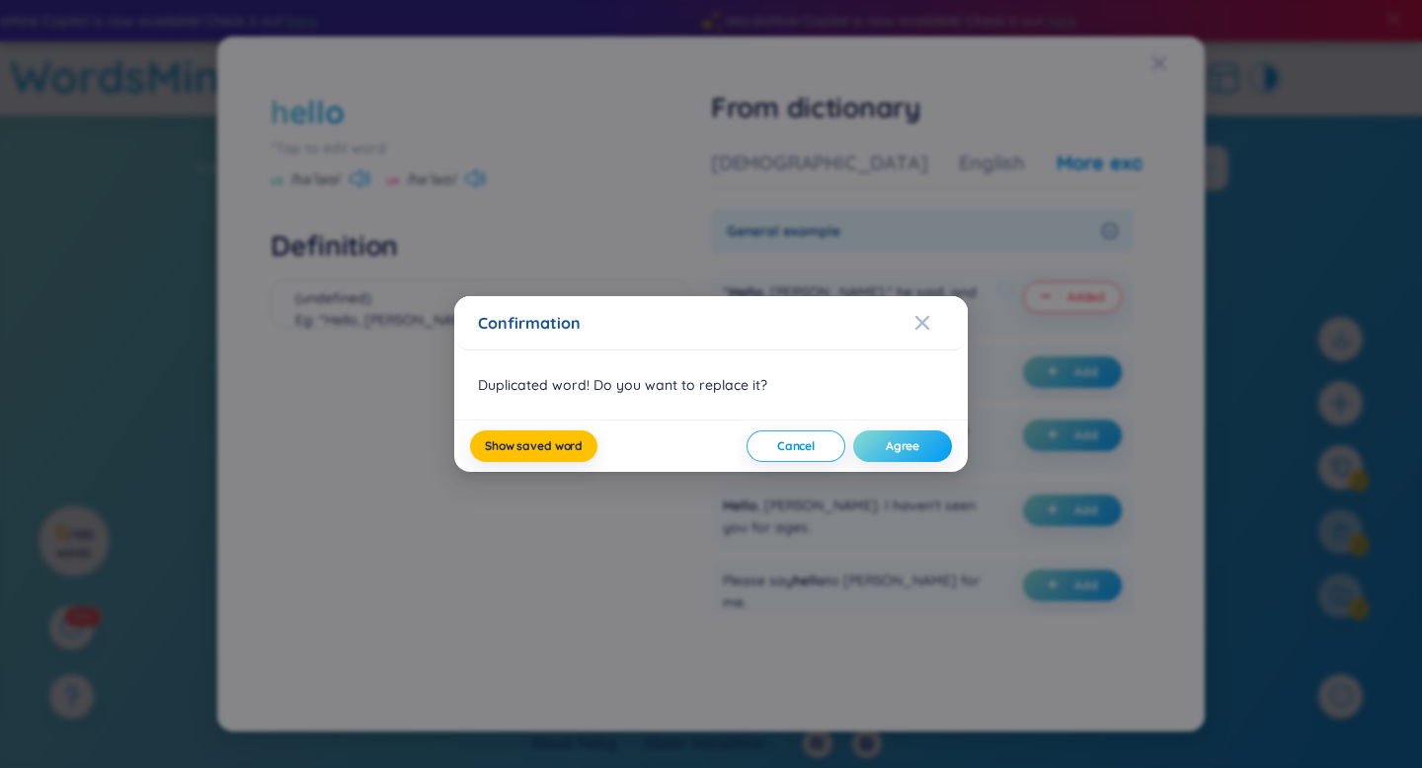
click at [902, 447] on span "Agree" at bounding box center [903, 446] width 34 height 16
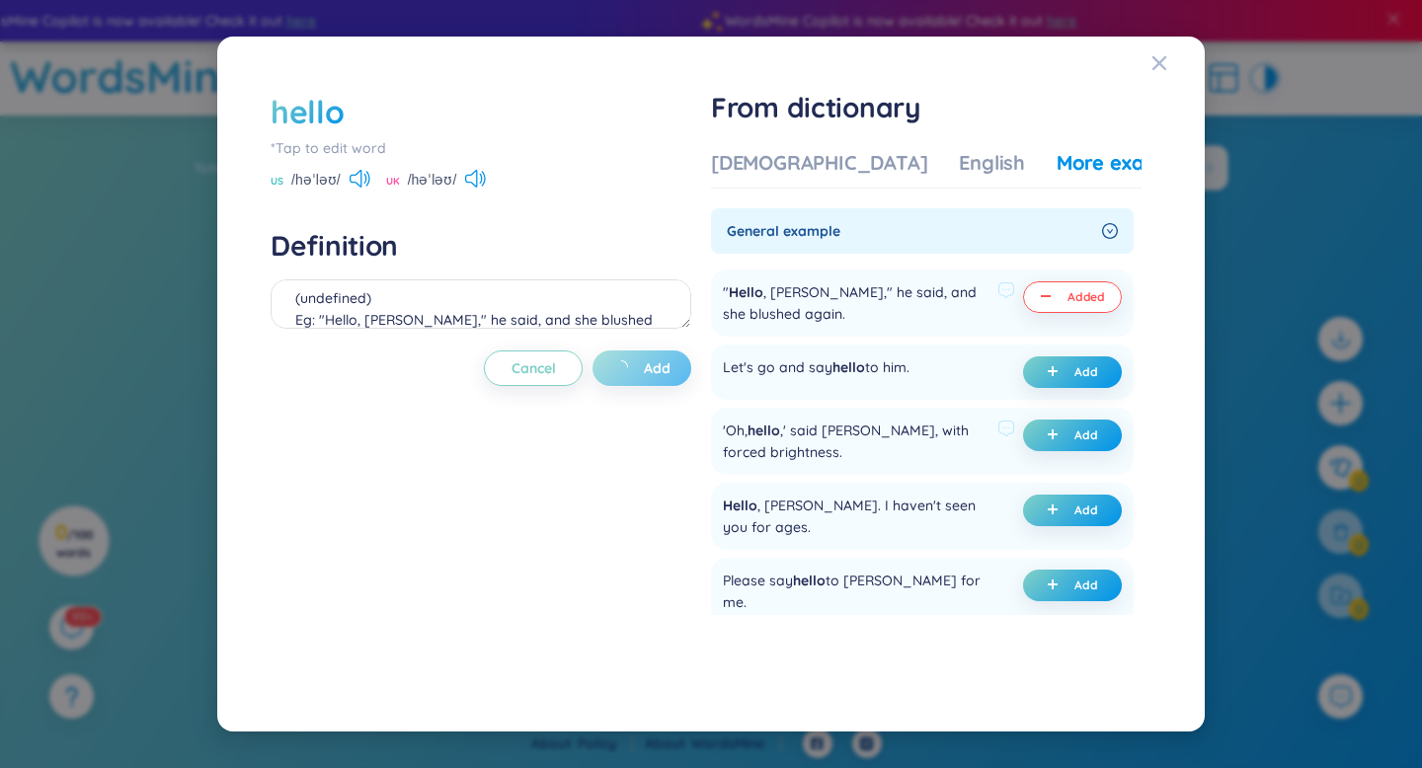
type textarea "(undefined) Eg: "Hello, [PERSON_NAME]," he said, and she blushed again."
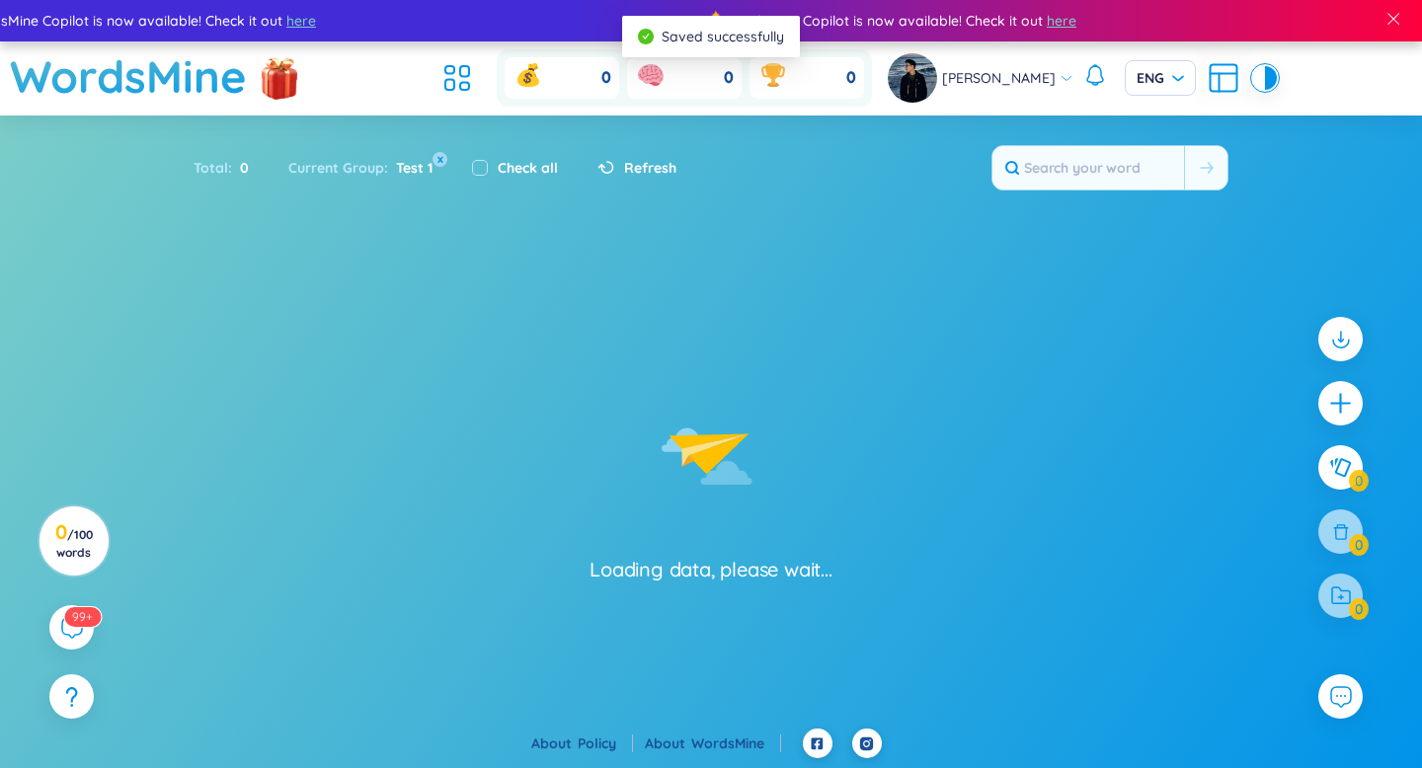
type input "hello"
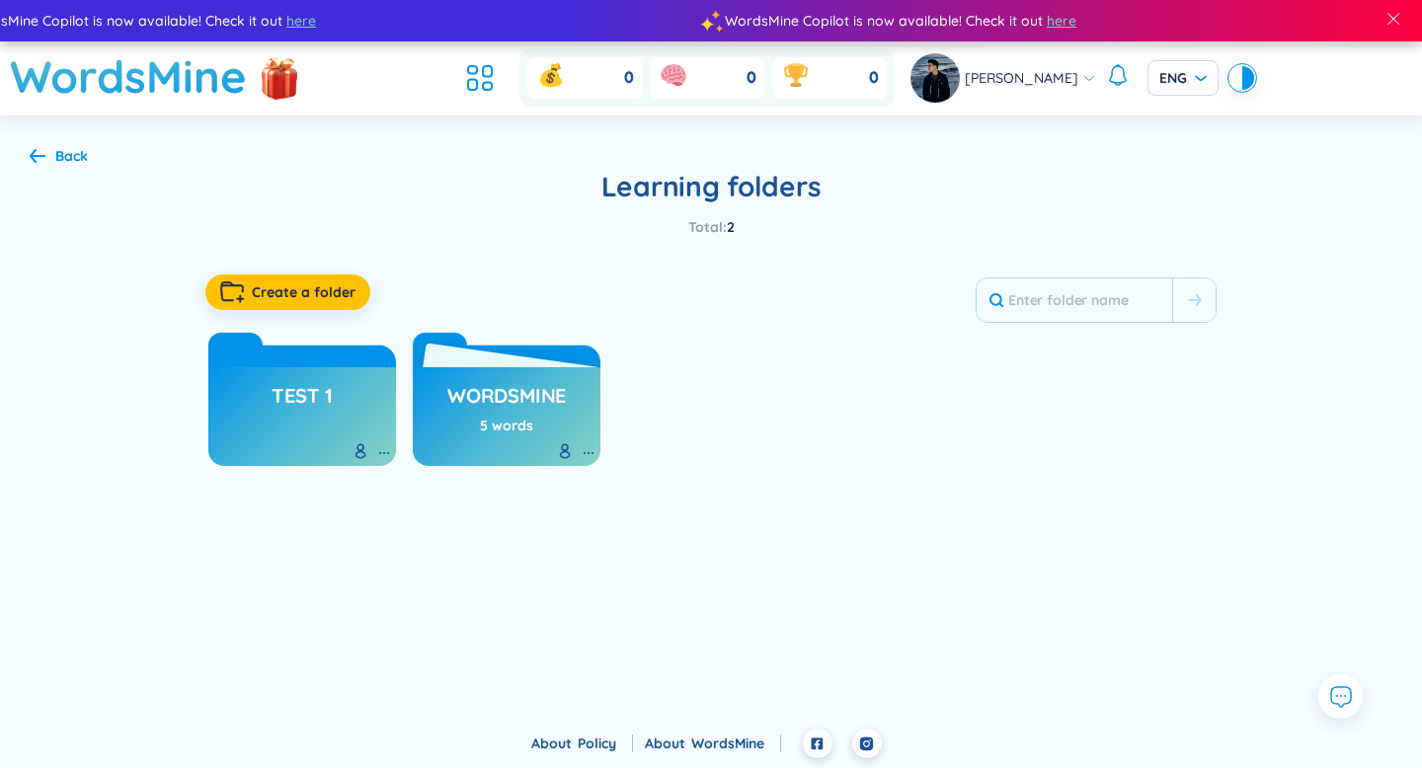
click at [477, 394] on h3 "WordsMine" at bounding box center [506, 401] width 118 height 38
click at [294, 433] on div "Test 1" at bounding box center [302, 416] width 188 height 99
click at [304, 390] on h3 "Test 1" at bounding box center [301, 401] width 61 height 38
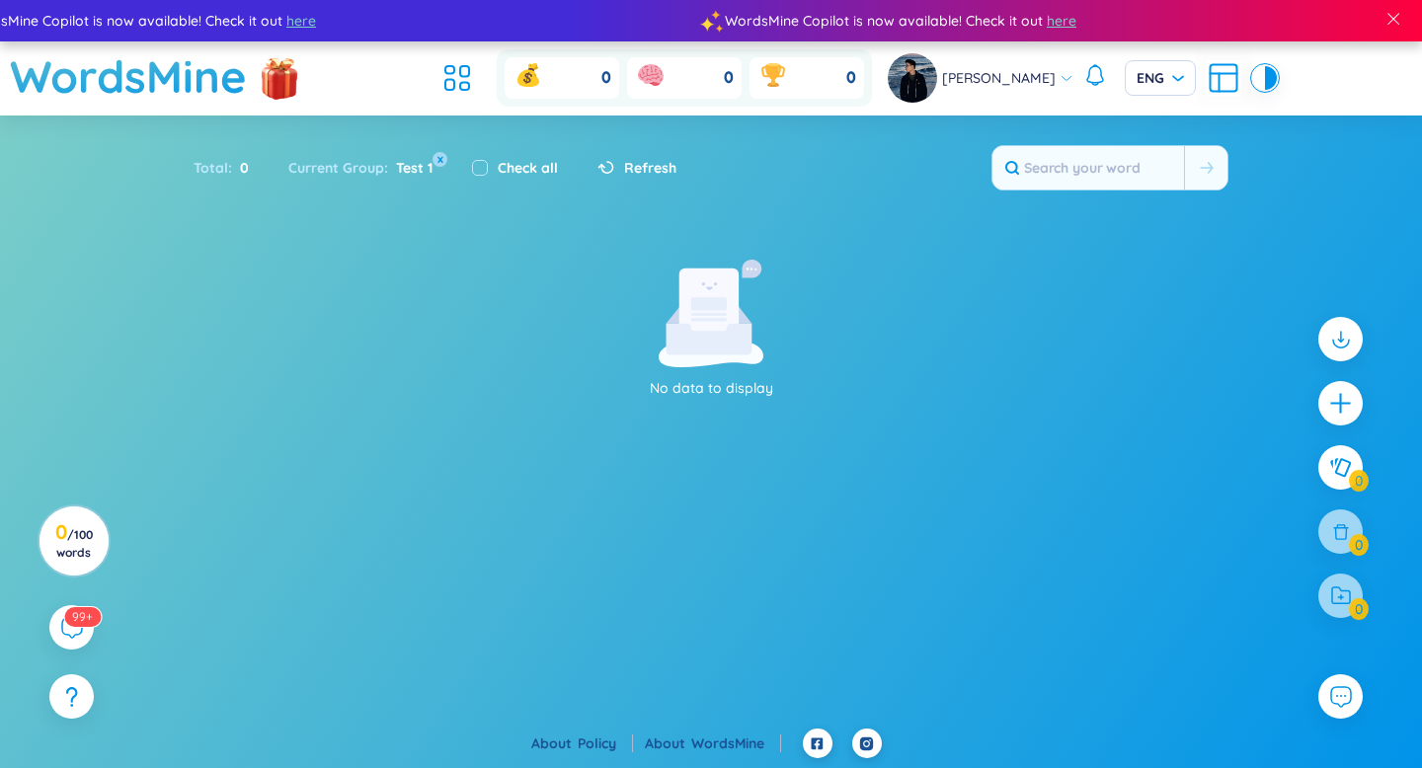
click at [405, 165] on span "Test 1" at bounding box center [410, 168] width 44 height 18
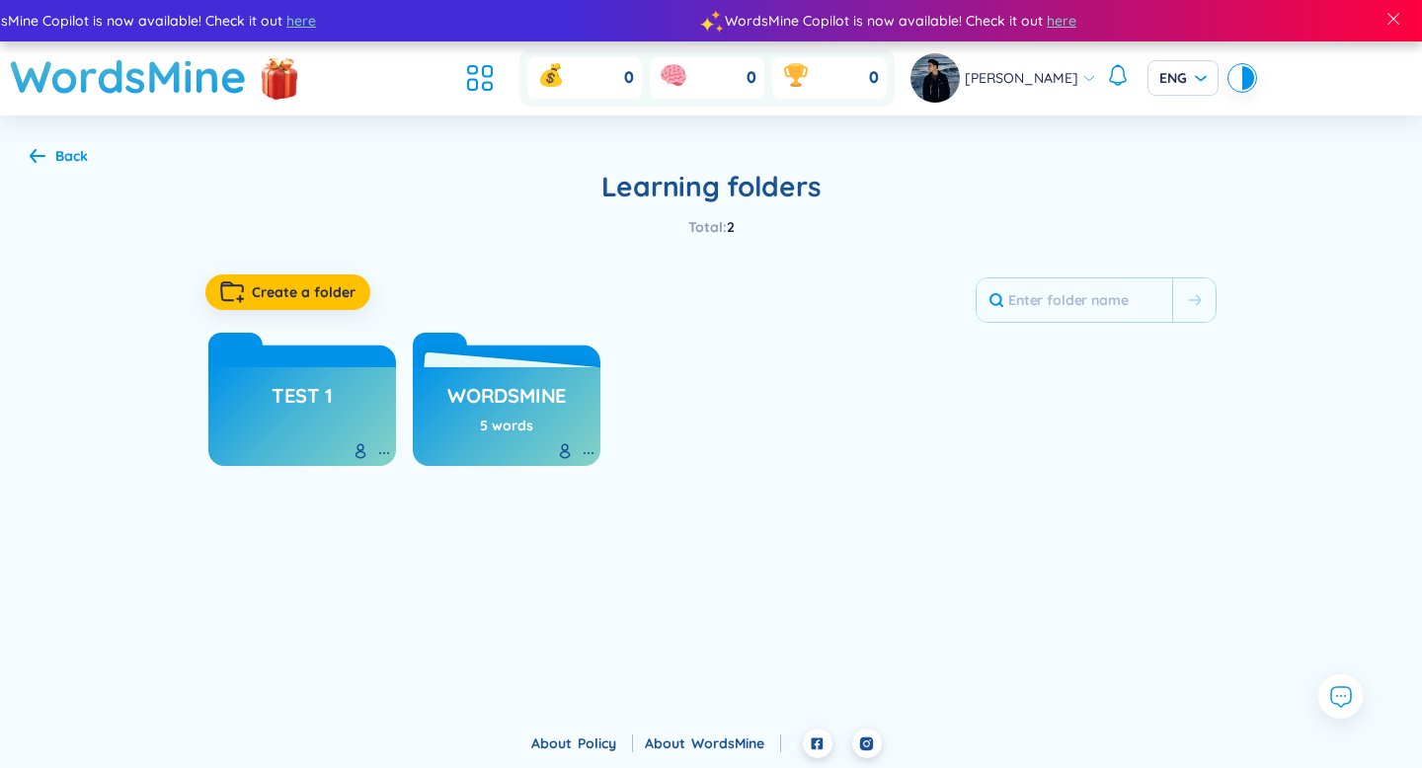
click at [301, 411] on h3 "Test 1" at bounding box center [301, 401] width 61 height 38
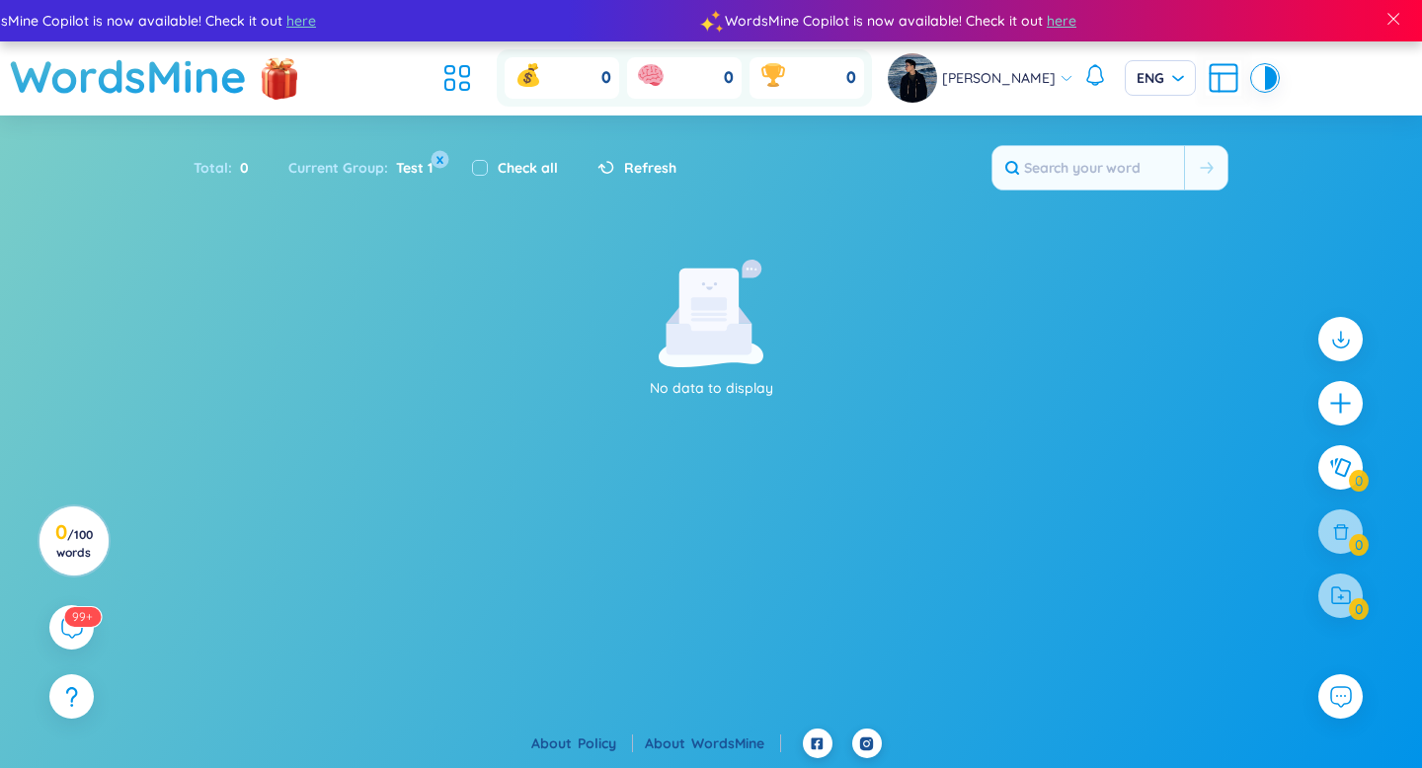
click at [435, 161] on button "x" at bounding box center [440, 159] width 18 height 18
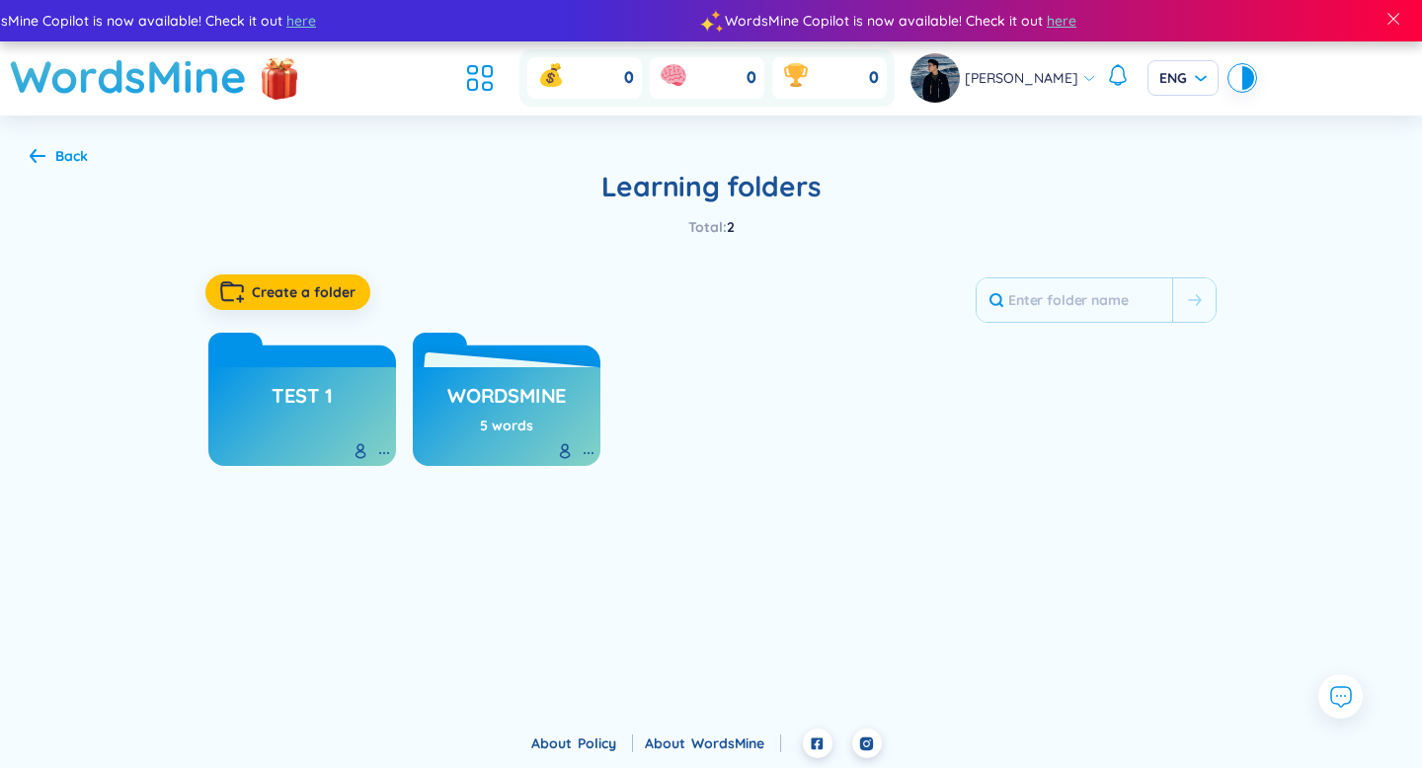
click at [37, 146] on div "Back" at bounding box center [59, 156] width 58 height 22
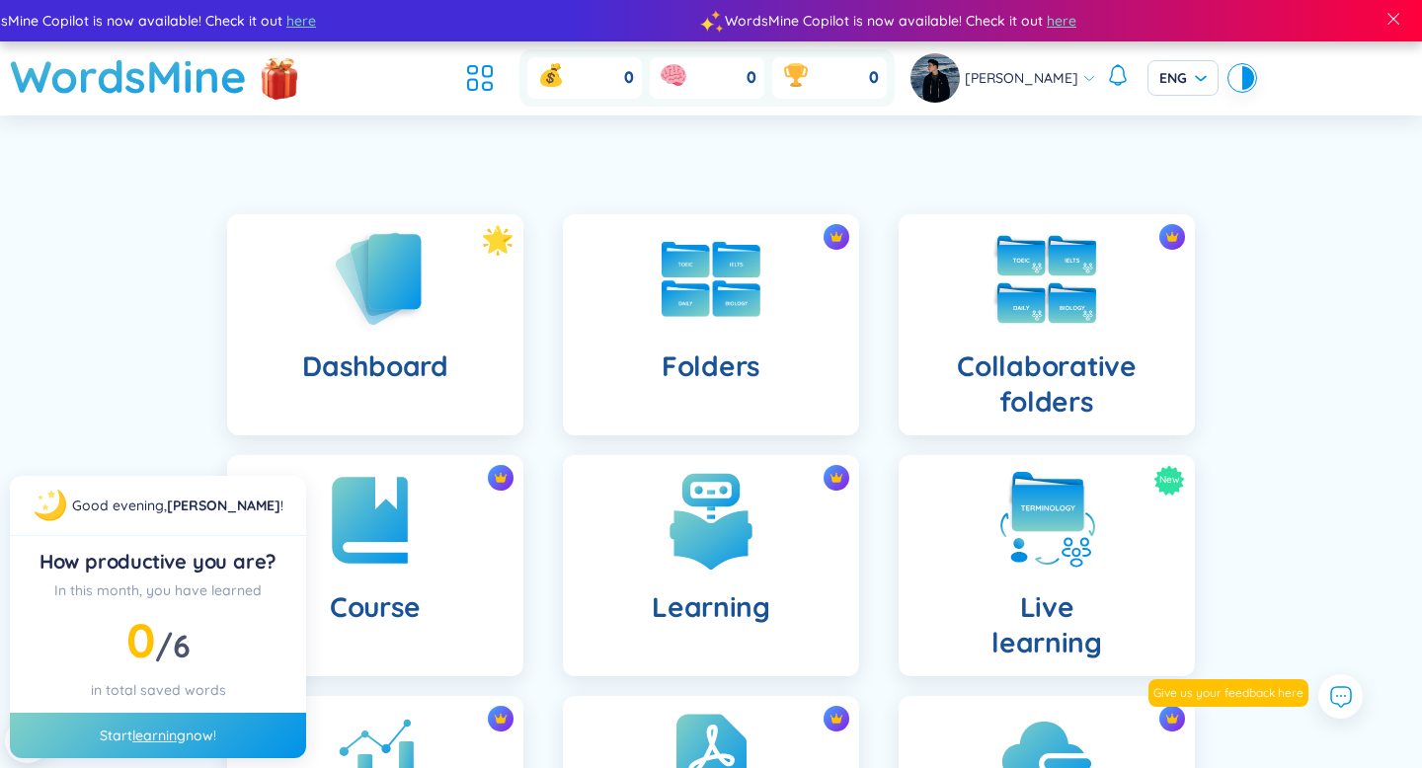
click at [1071, 285] on img at bounding box center [1046, 279] width 109 height 109
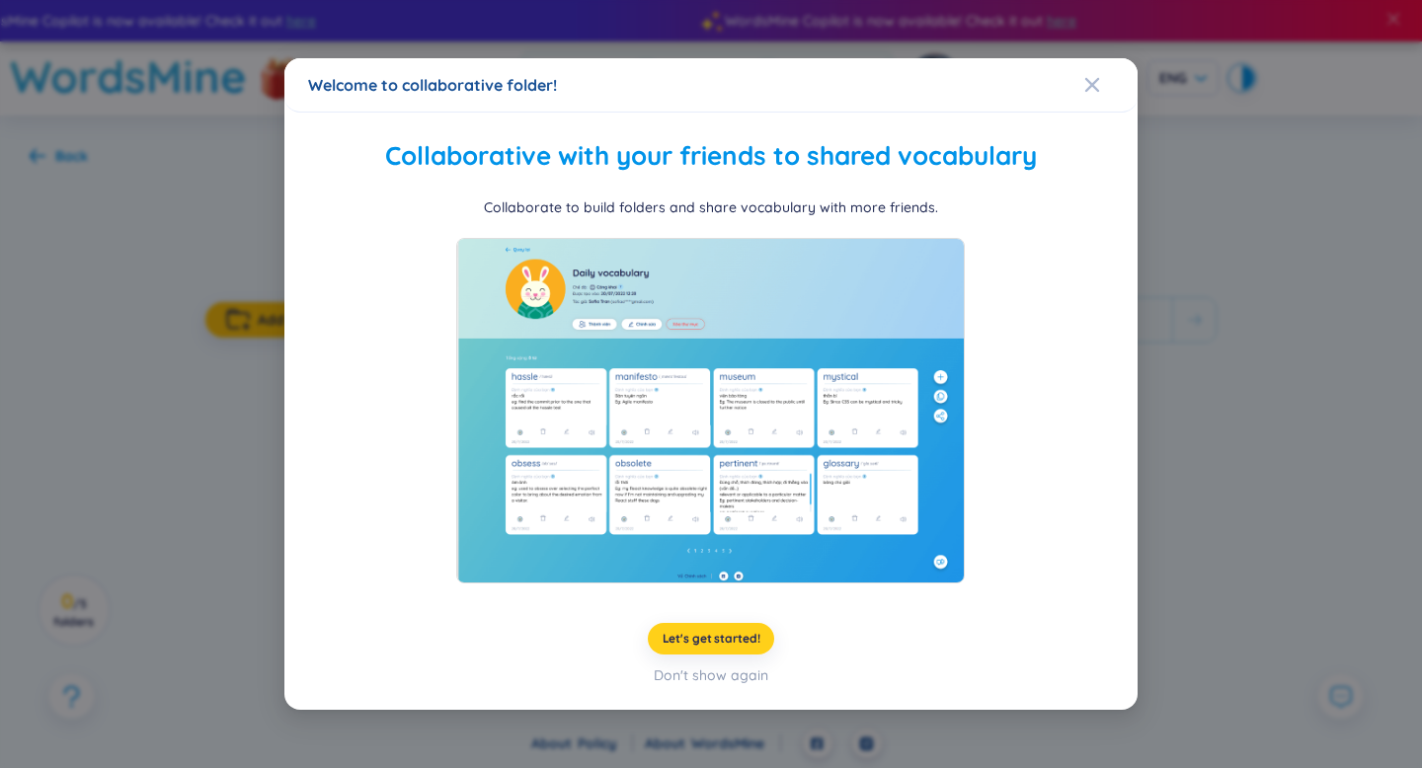
click at [716, 633] on span "Let's get started!" at bounding box center [711, 639] width 98 height 16
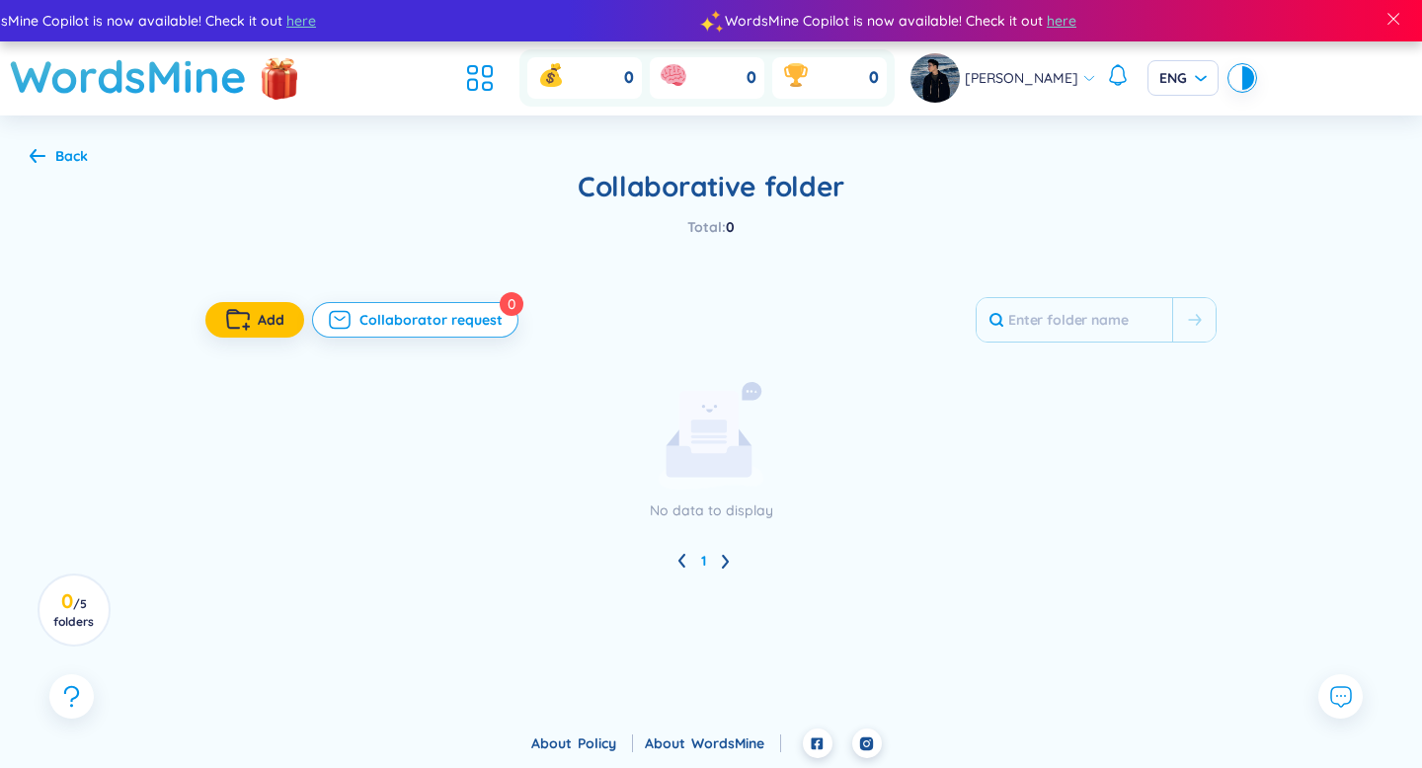
click at [41, 154] on icon at bounding box center [38, 155] width 16 height 15
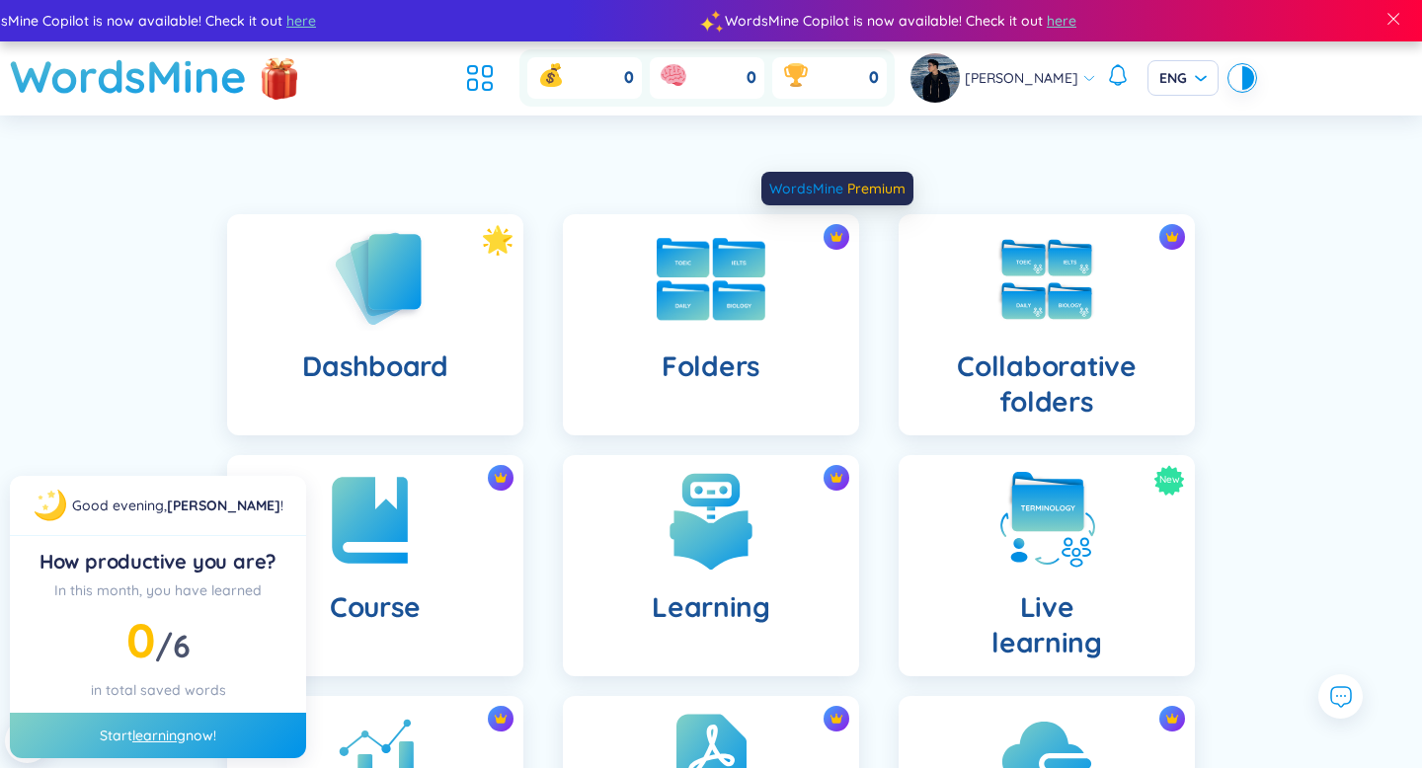
click at [830, 240] on img at bounding box center [836, 237] width 14 height 14
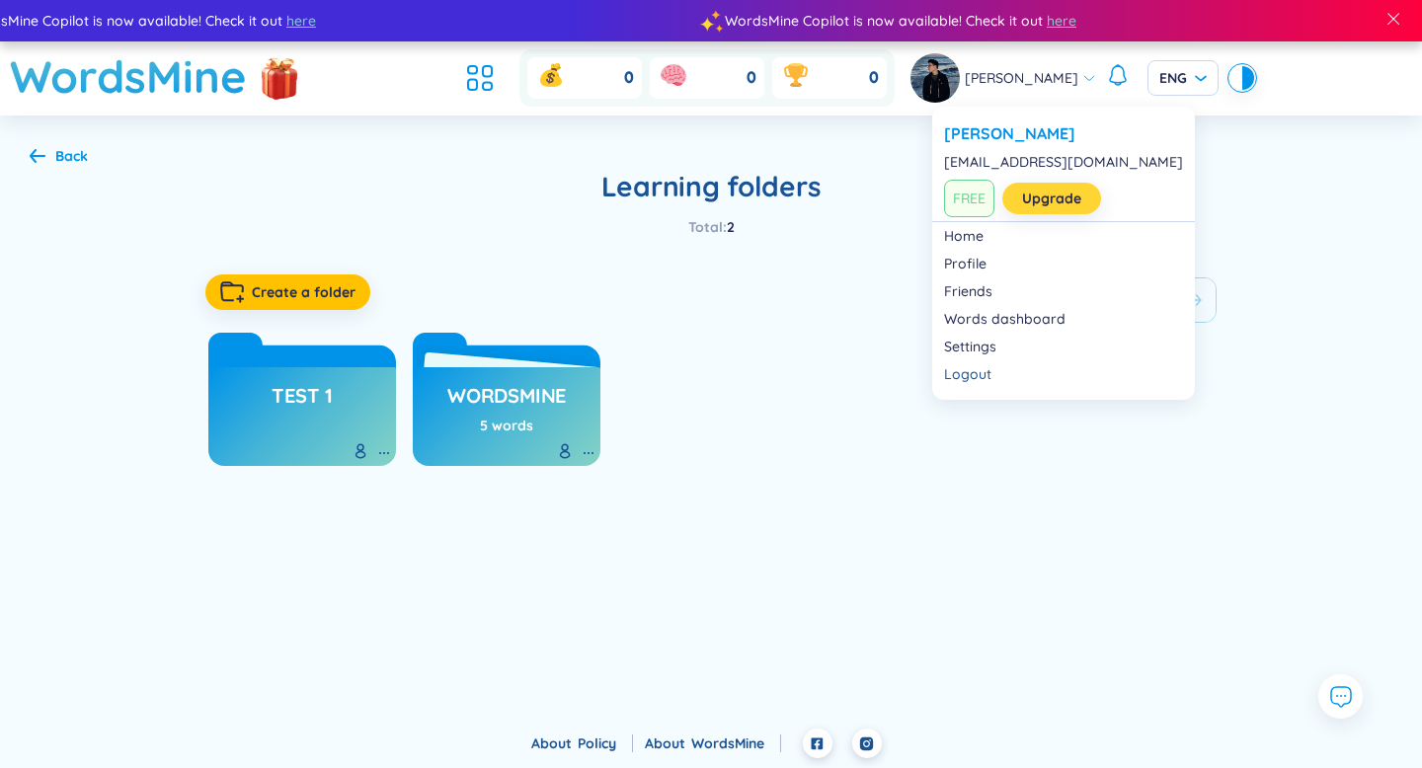
click at [1035, 200] on link "Upgrade" at bounding box center [1051, 199] width 59 height 22
